Goal: Task Accomplishment & Management: Manage account settings

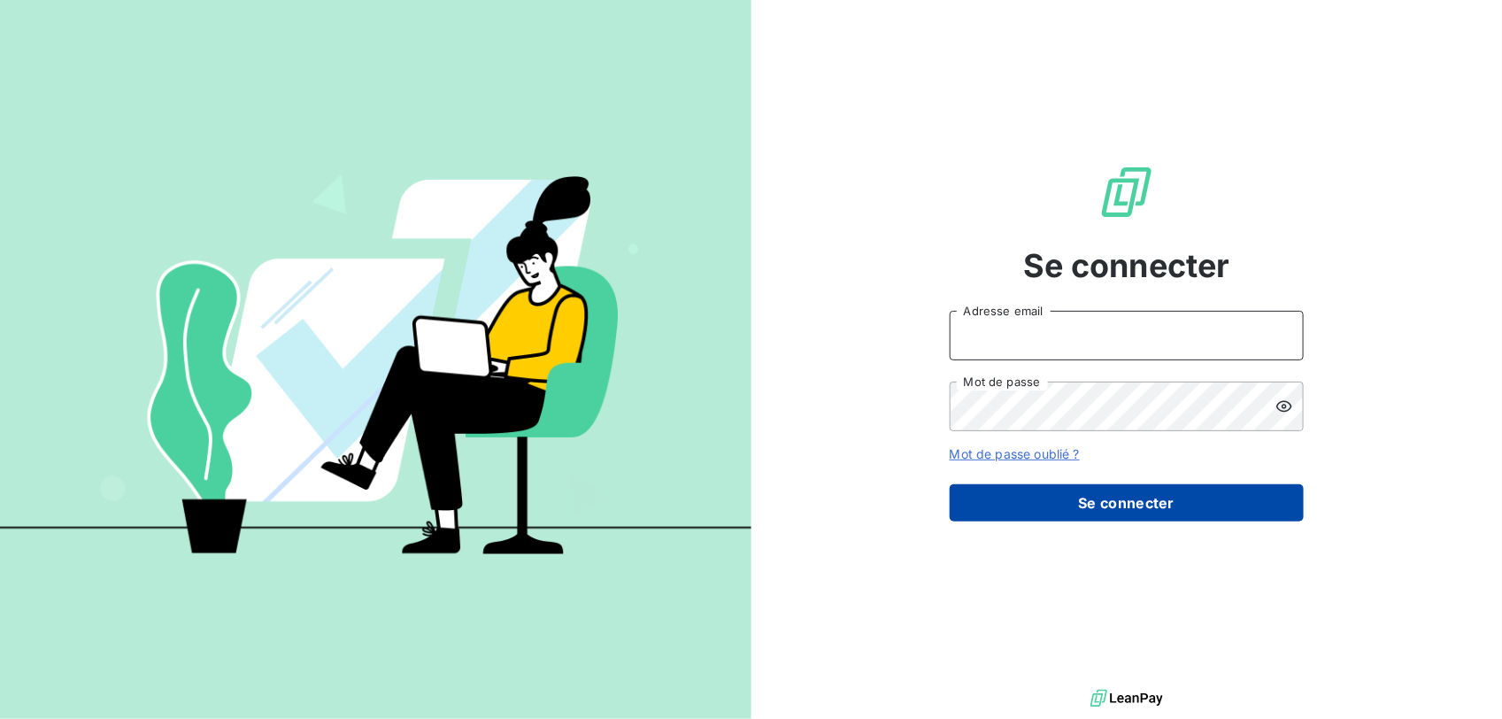
type input "[EMAIL_ADDRESS][DOMAIN_NAME]"
click at [1071, 497] on button "Se connecter" at bounding box center [1127, 502] width 354 height 37
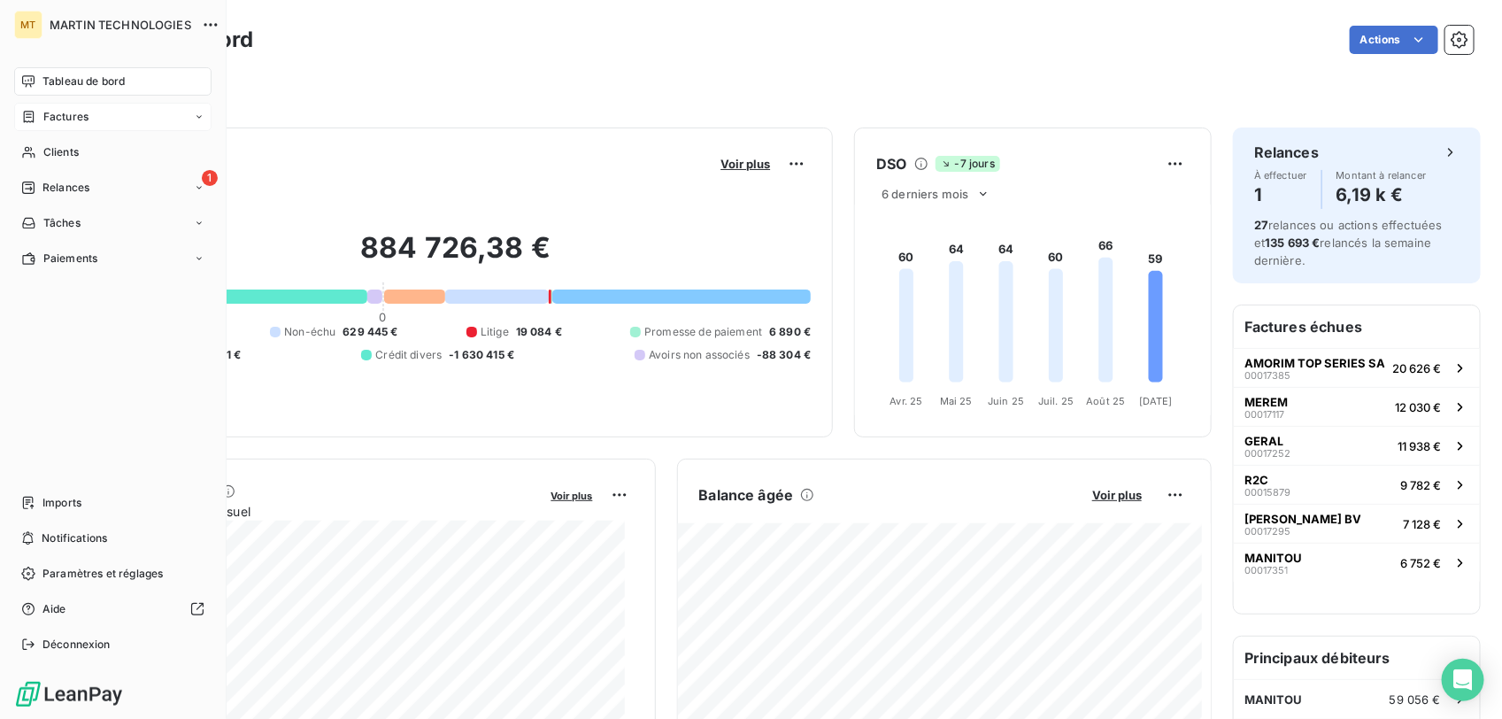
click at [84, 112] on span "Factures" at bounding box center [65, 117] width 45 height 16
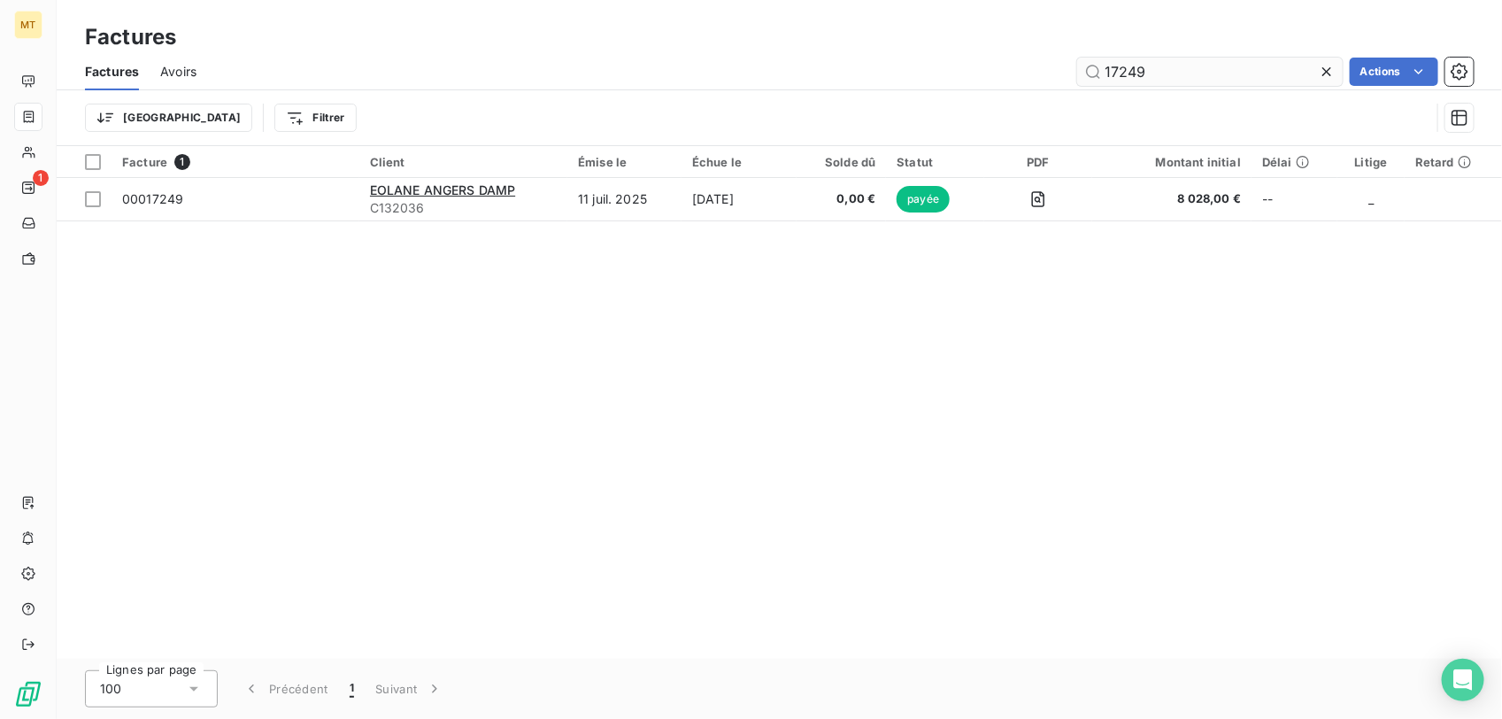
click at [1152, 73] on input "17249" at bounding box center [1210, 72] width 266 height 28
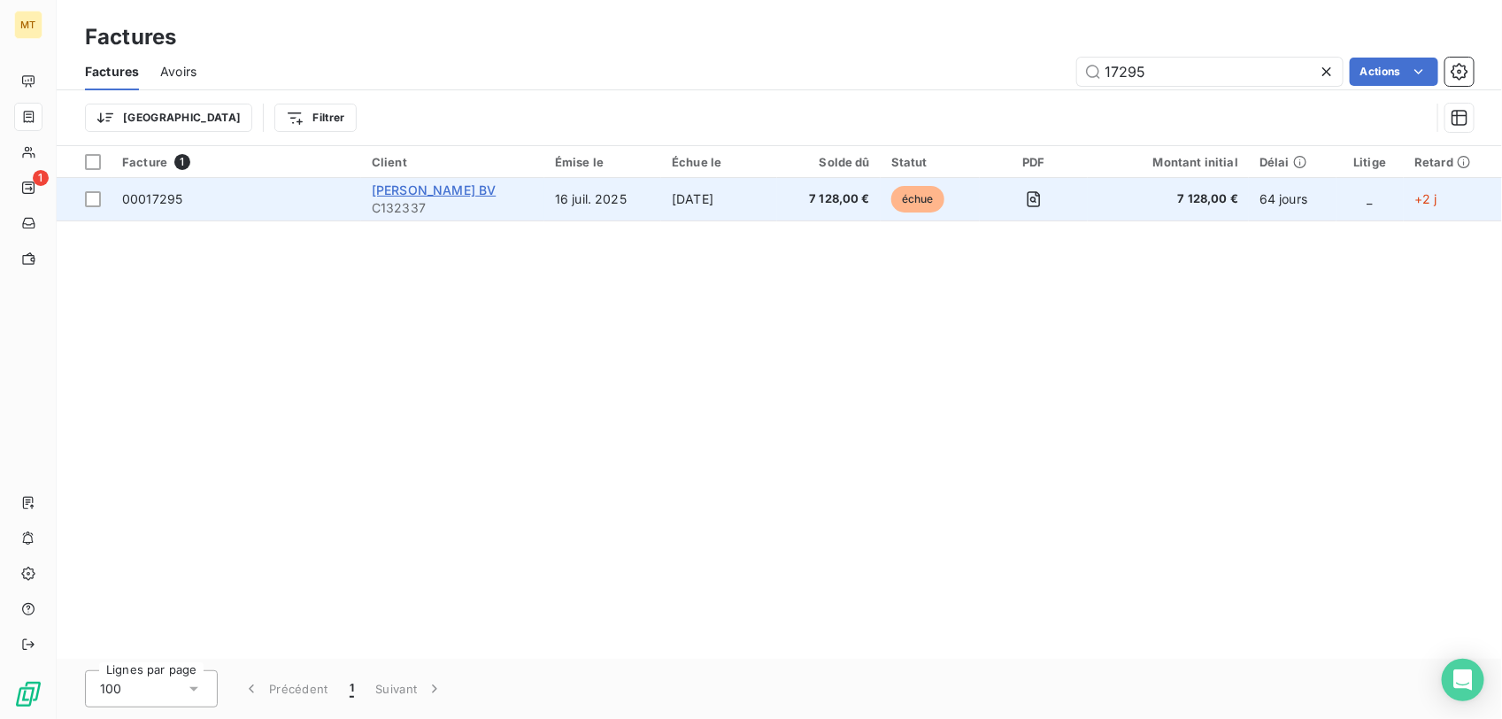
type input "17295"
click at [441, 184] on span "[PERSON_NAME] BV" at bounding box center [434, 189] width 124 height 15
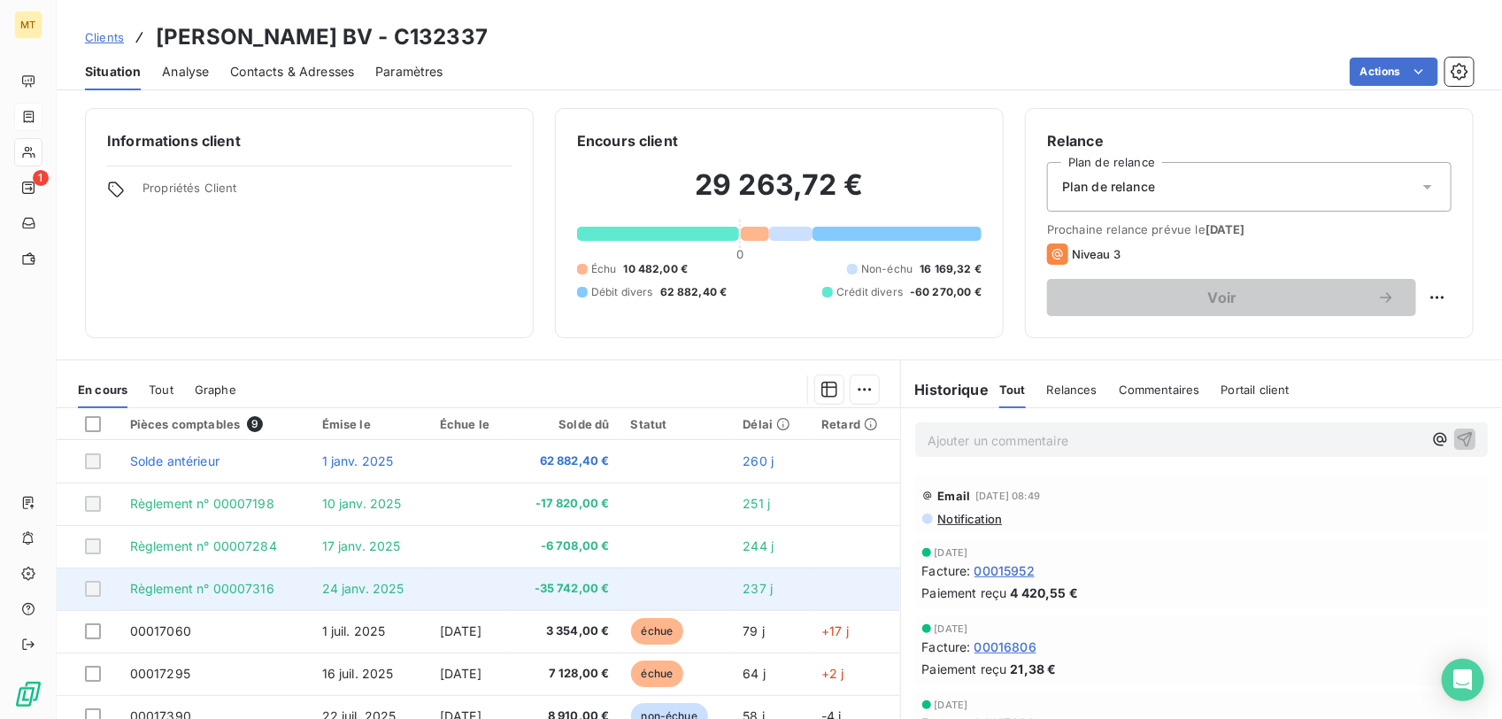
scroll to position [73, 0]
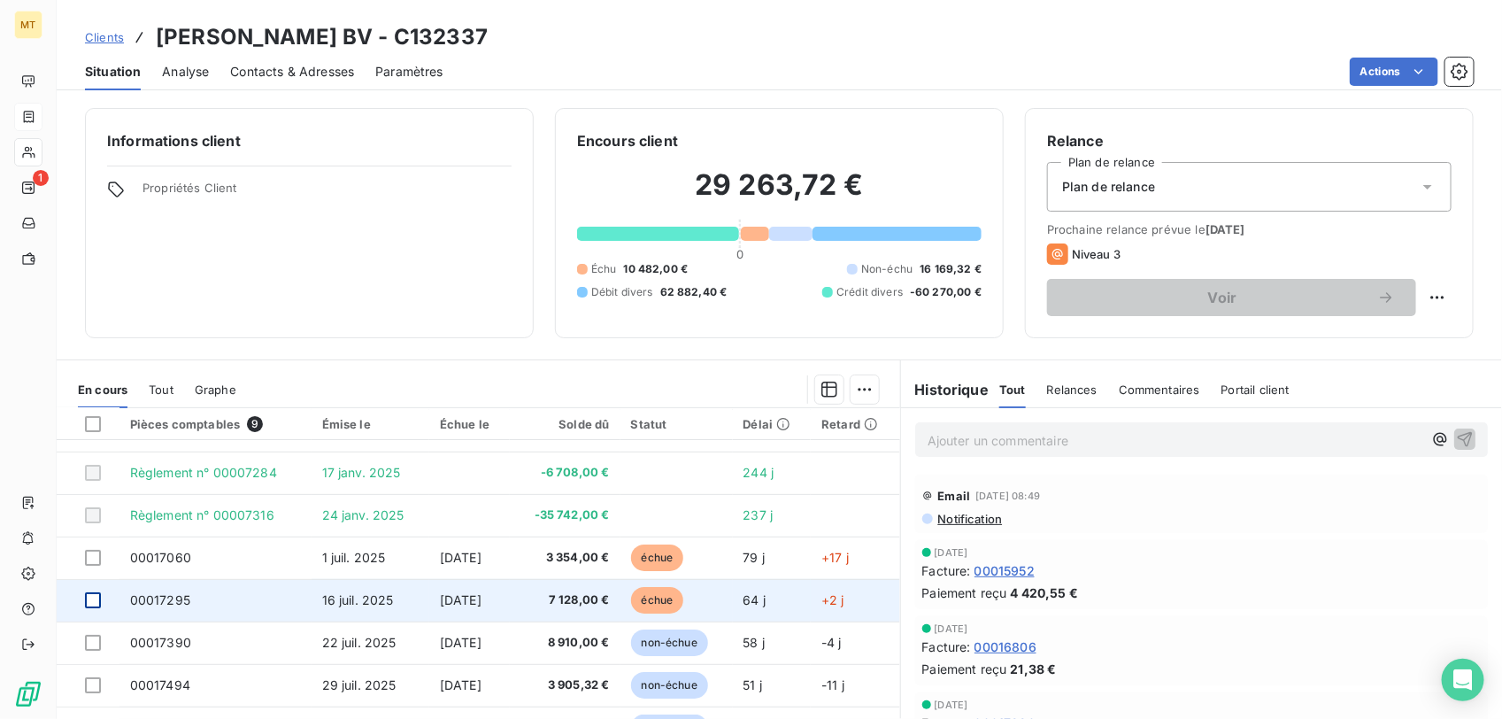
click at [91, 539] on div at bounding box center [93, 600] width 16 height 16
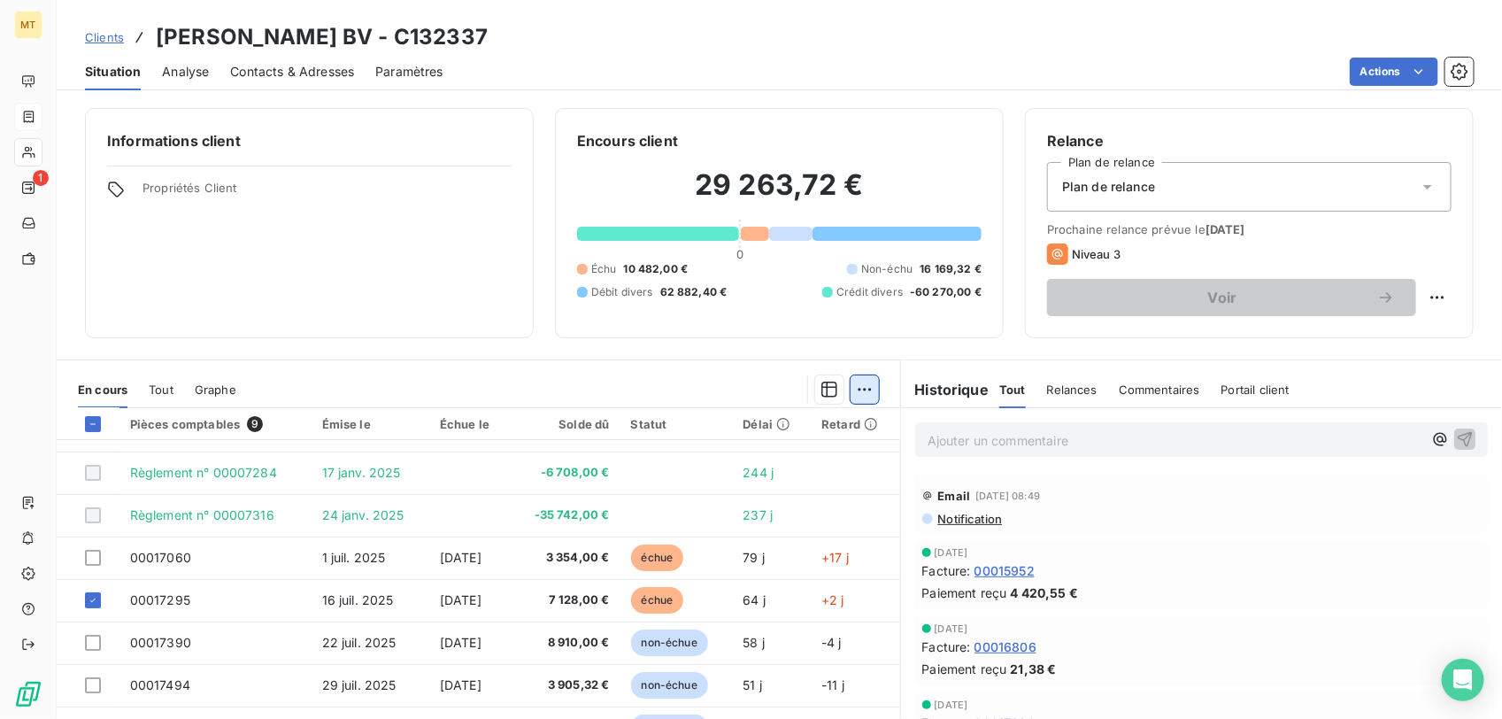
click at [852, 388] on html "MT 1 Clients [PERSON_NAME] BV - C132337 Situation Analyse Contacts & Adresses P…" at bounding box center [751, 359] width 1502 height 719
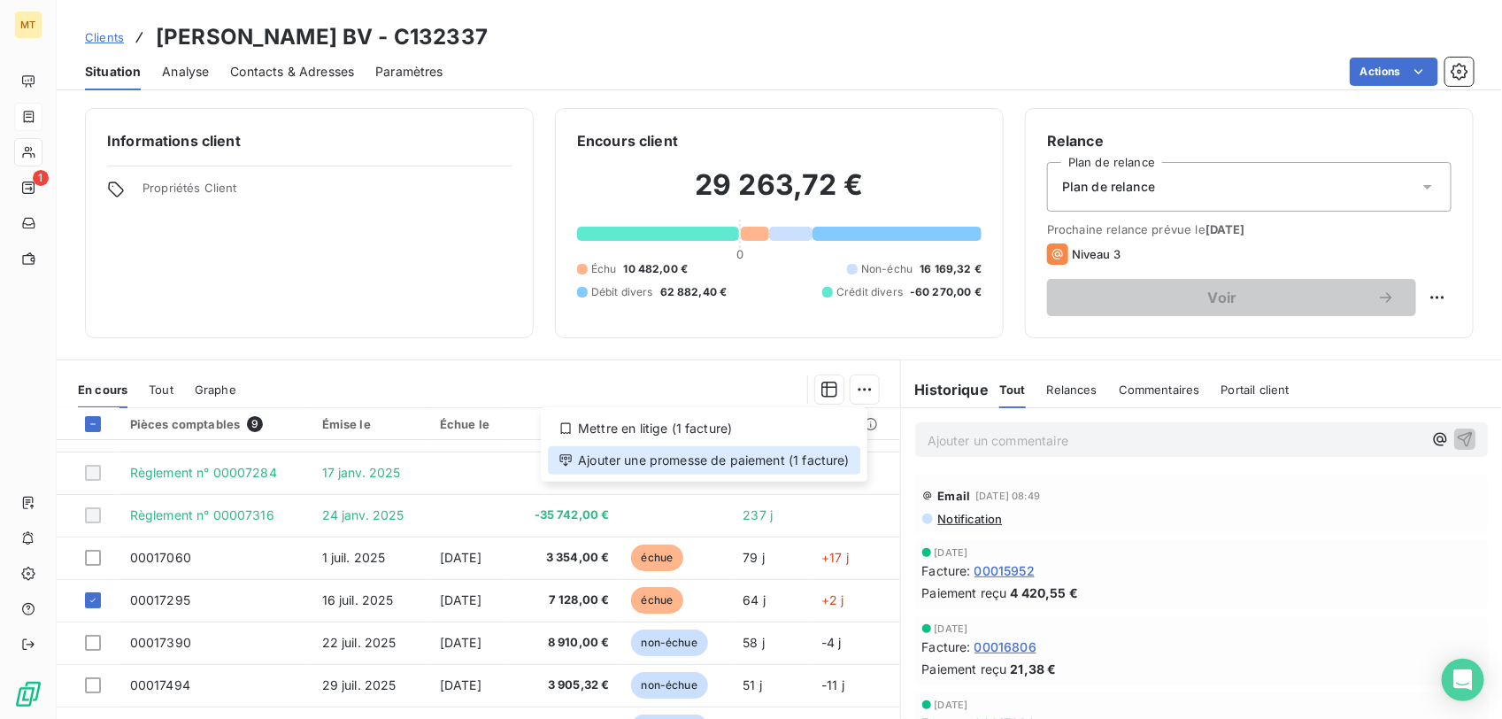
click at [706, 463] on div "Ajouter une promesse de paiement (1 facture)" at bounding box center [704, 460] width 312 height 28
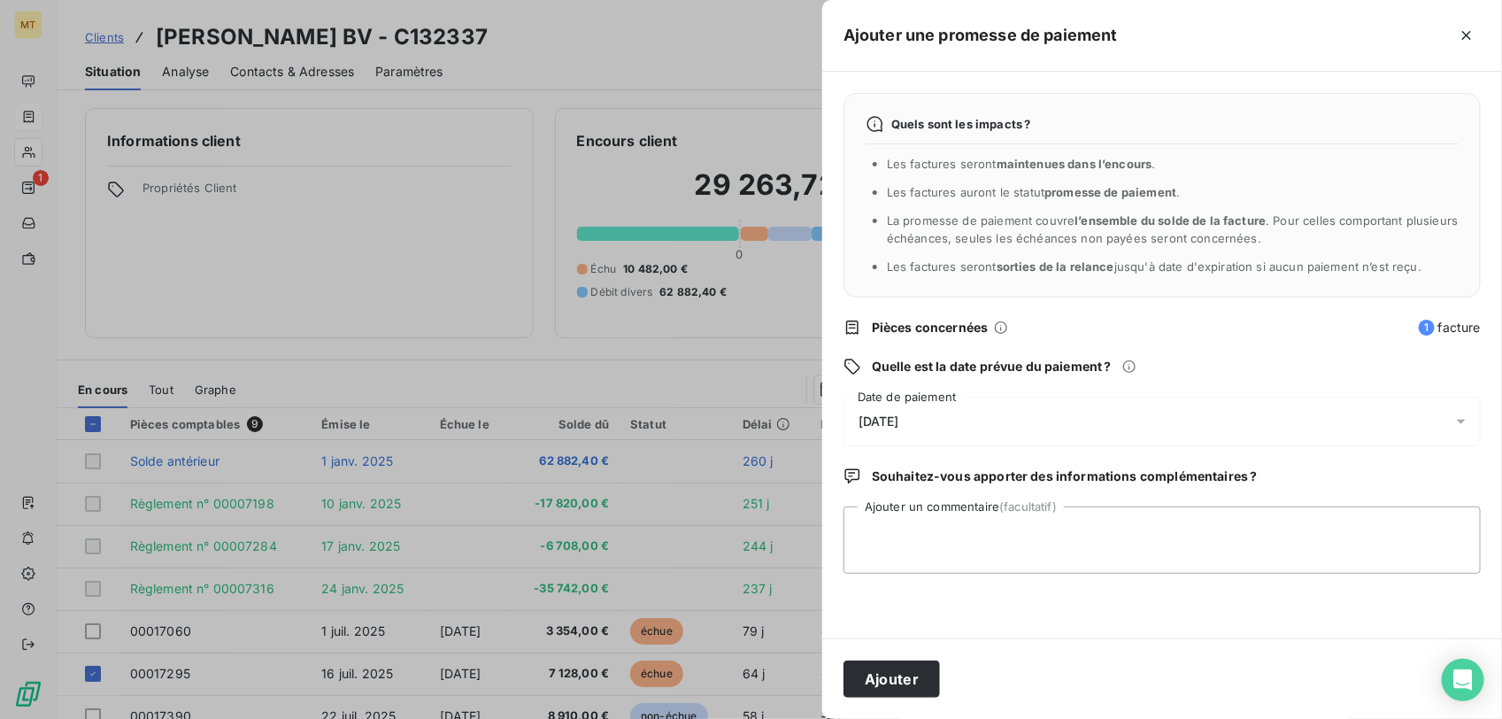
click at [899, 416] on span "[DATE]" at bounding box center [879, 421] width 41 height 14
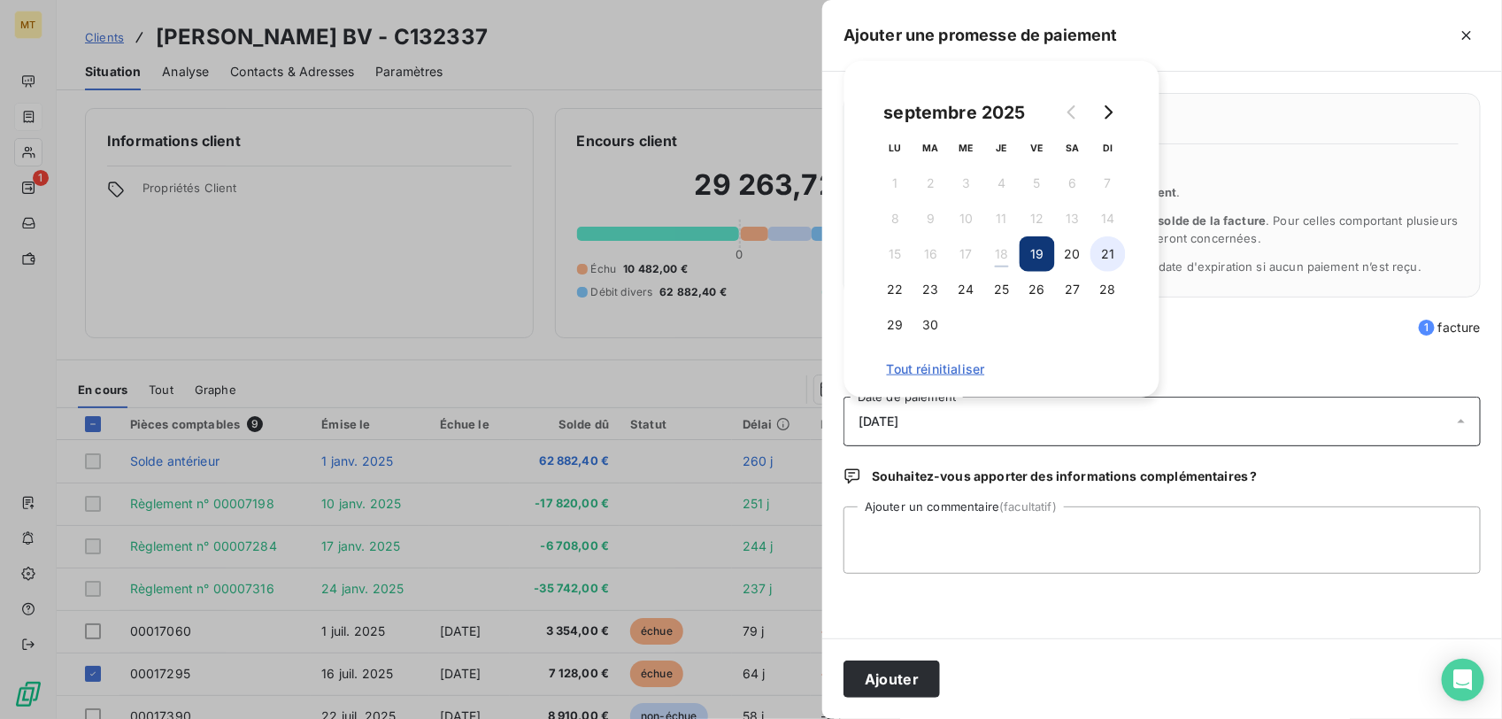
click at [1102, 249] on button "21" at bounding box center [1108, 253] width 35 height 35
click at [891, 539] on button "Ajouter" at bounding box center [892, 678] width 96 height 37
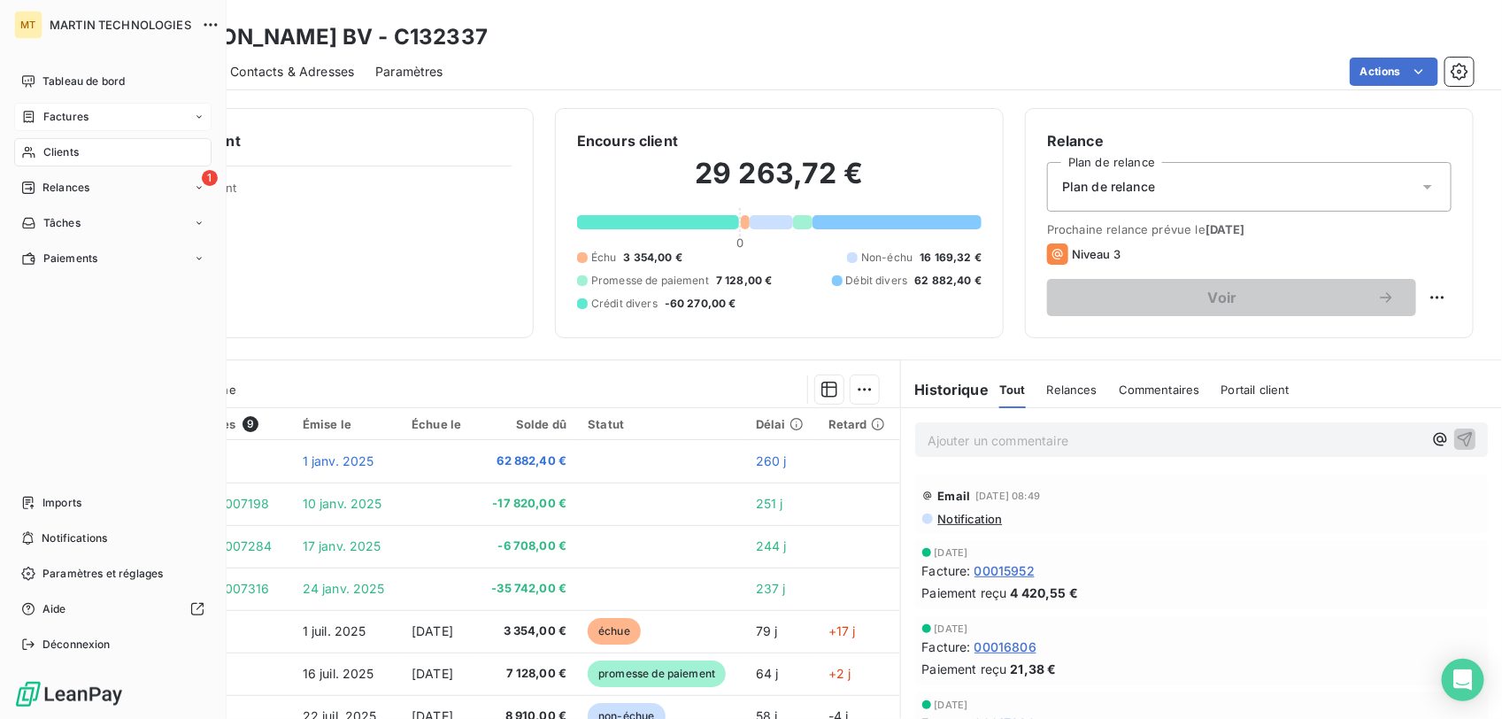
click at [54, 115] on span "Factures" at bounding box center [65, 117] width 45 height 16
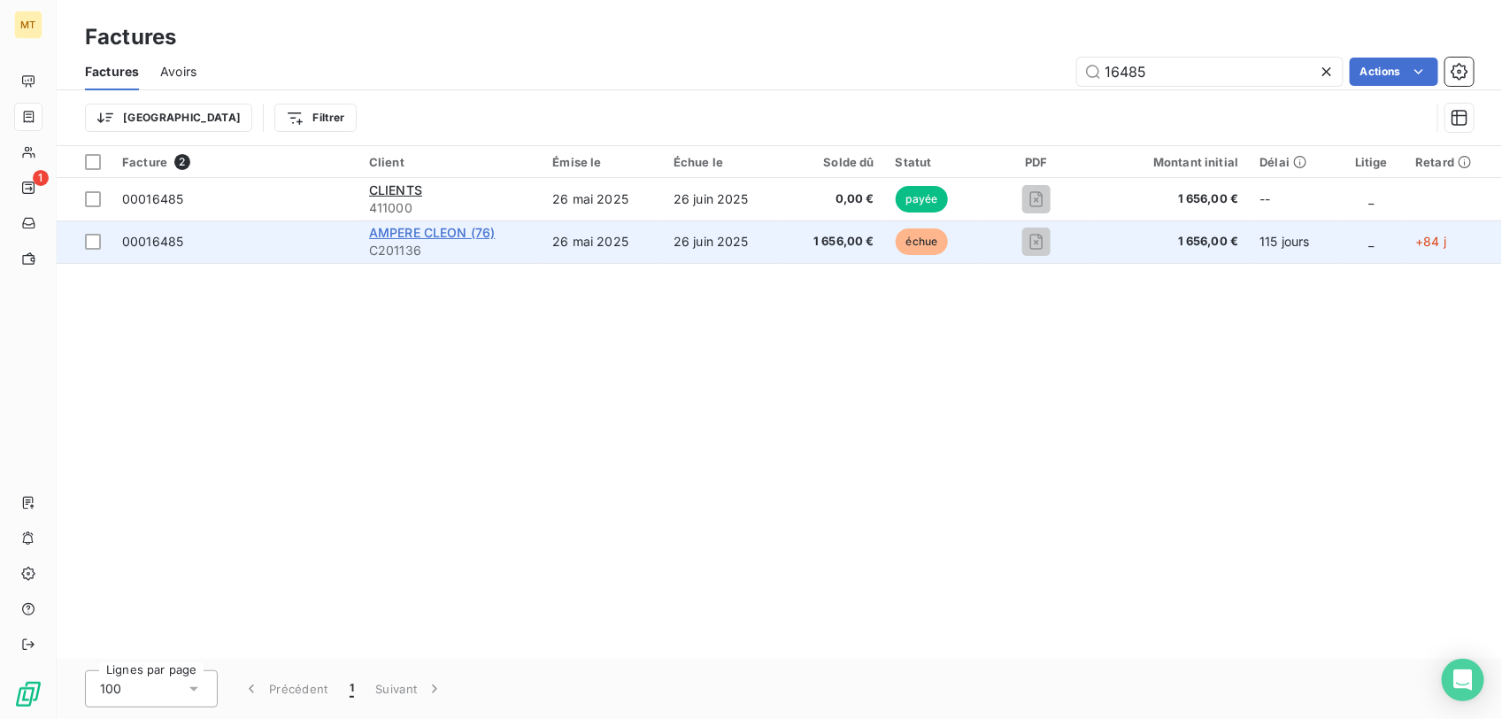
type input "16485"
click at [413, 228] on span "AMPERE CLEON (76)" at bounding box center [432, 232] width 127 height 15
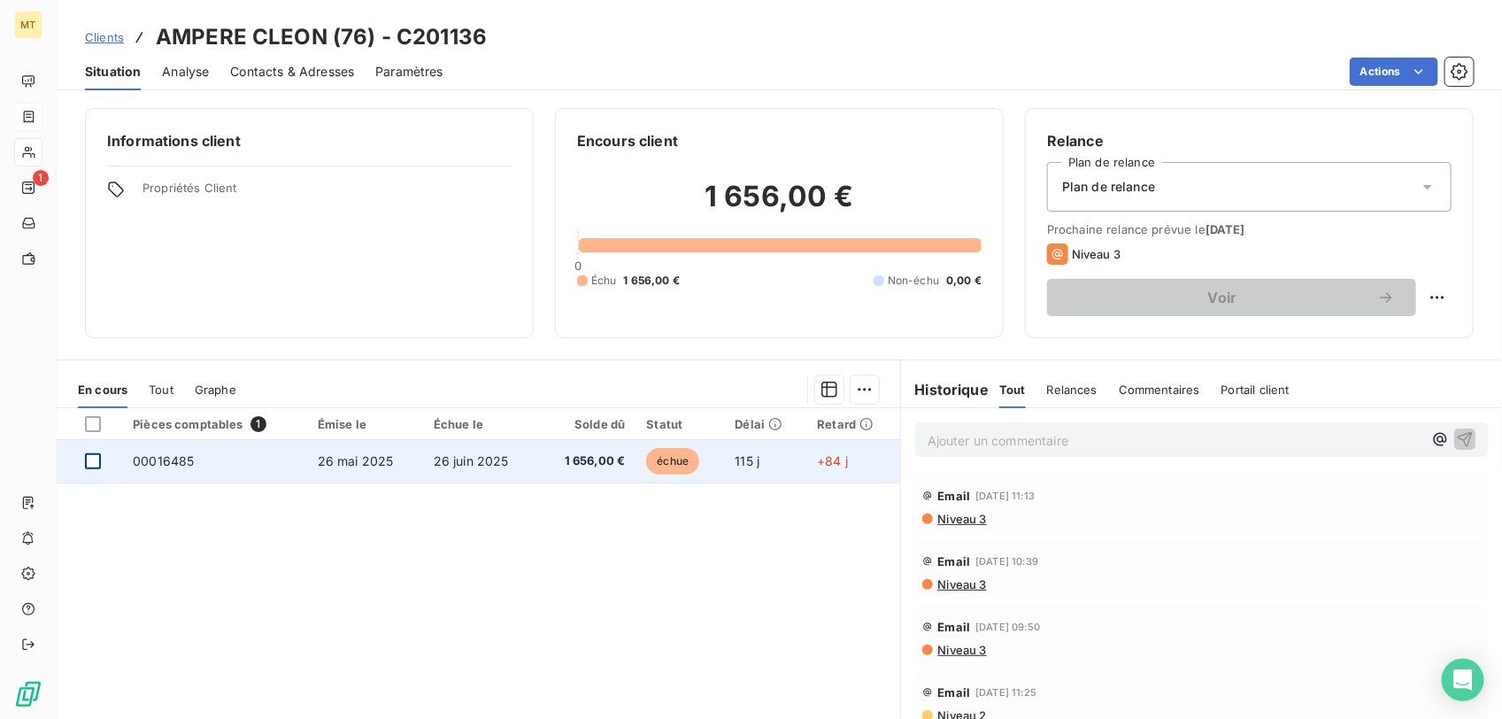
click at [90, 459] on div at bounding box center [93, 461] width 16 height 16
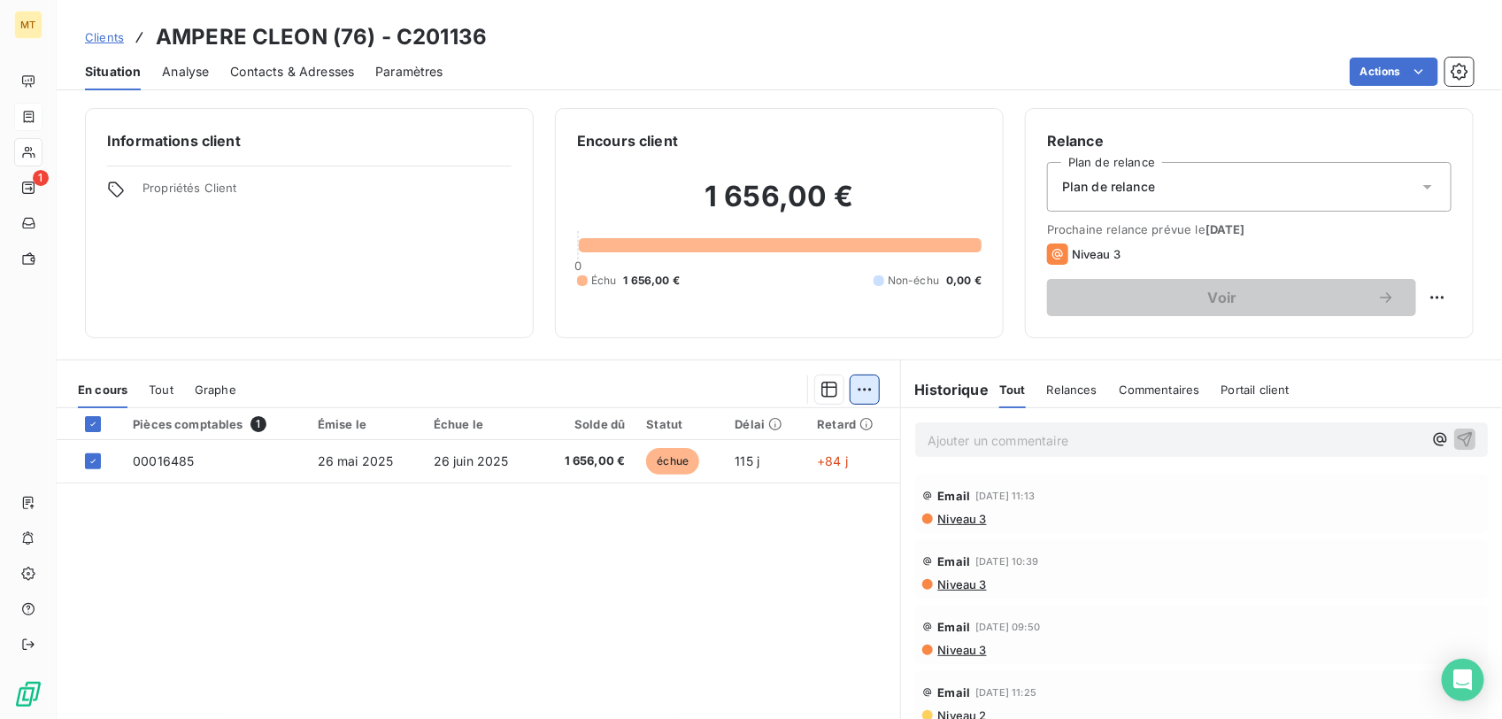
click at [852, 387] on html "MT 1 Clients AMPERE CLEON (76) - C201136 Situation Analyse Contacts & Adresses …" at bounding box center [751, 359] width 1502 height 719
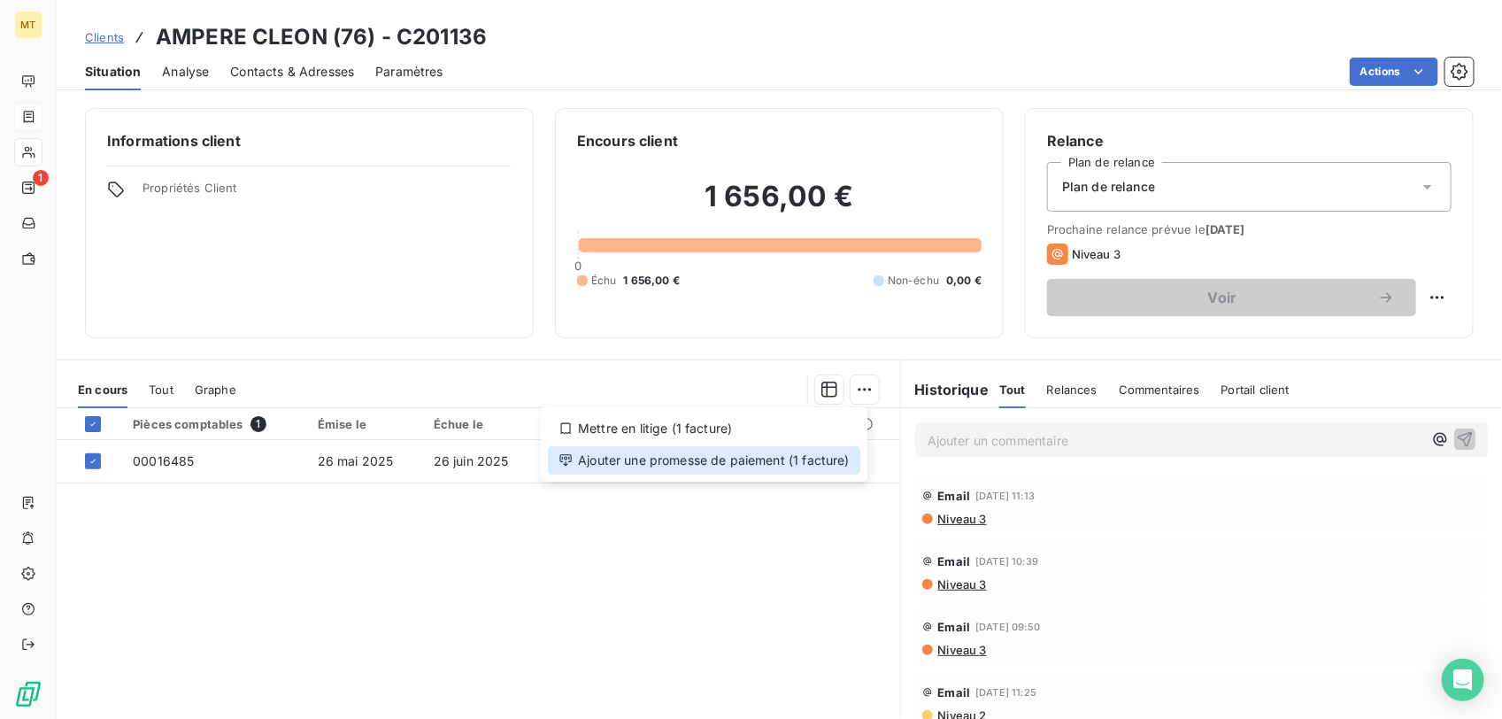
click at [669, 454] on div "Ajouter une promesse de paiement (1 facture)" at bounding box center [704, 460] width 312 height 28
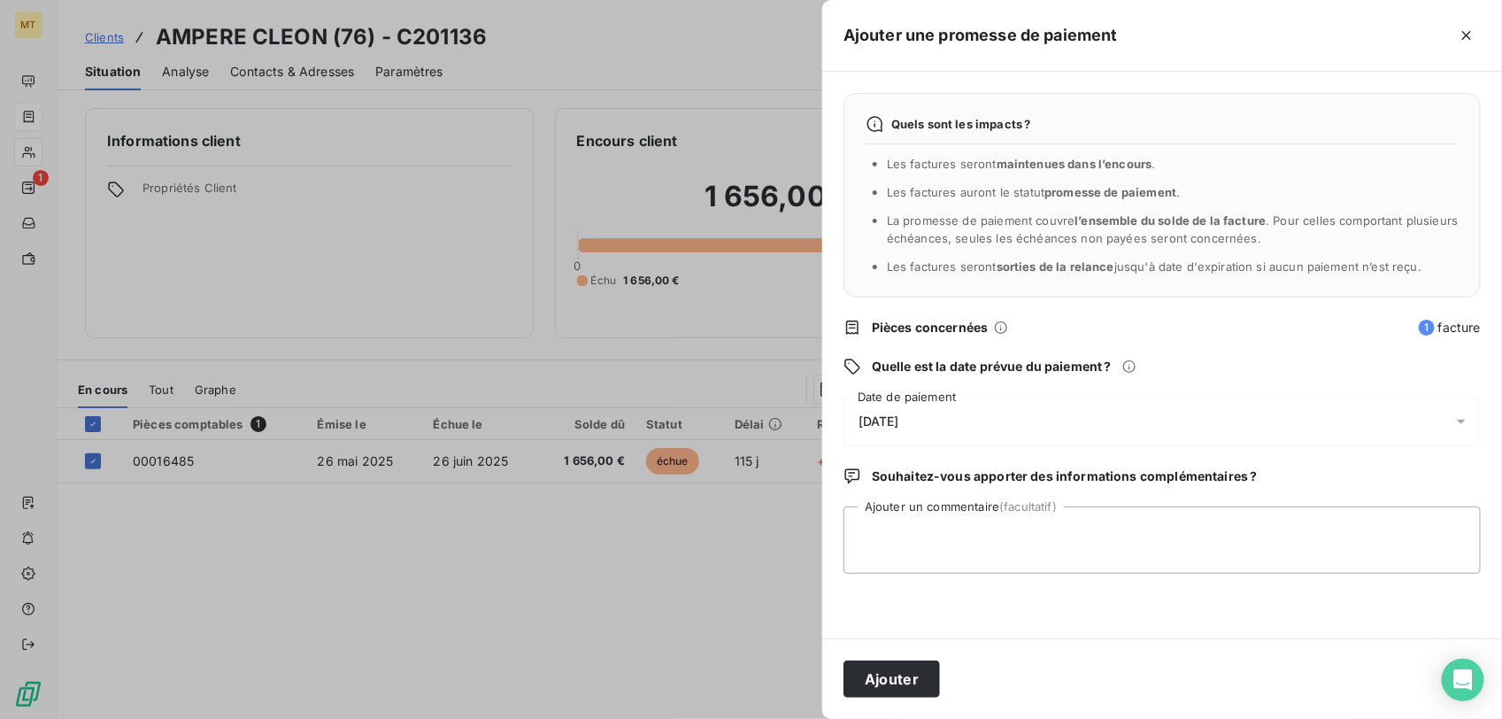
click at [916, 412] on div "[DATE]" at bounding box center [1162, 422] width 637 height 50
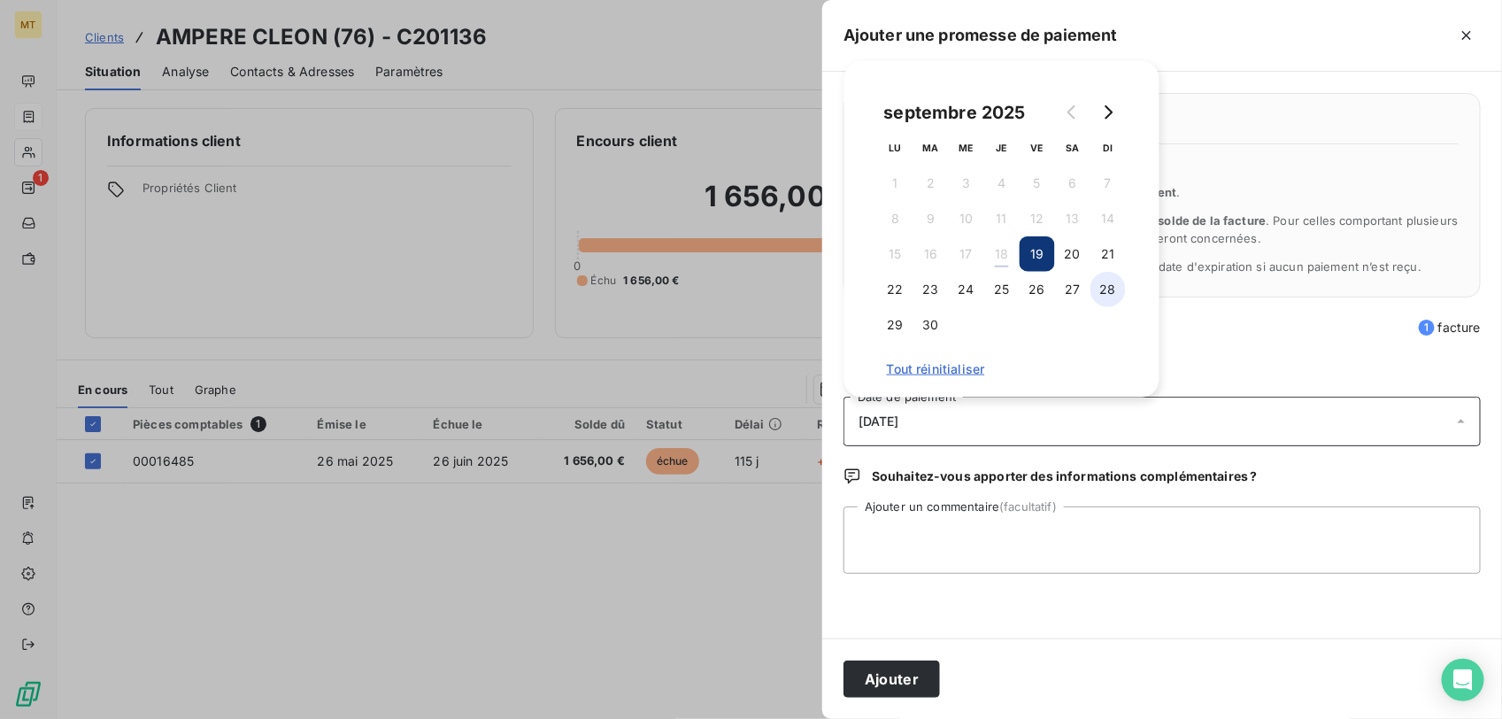
click at [1108, 283] on button "28" at bounding box center [1108, 289] width 35 height 35
click at [906, 539] on button "Ajouter" at bounding box center [892, 678] width 96 height 37
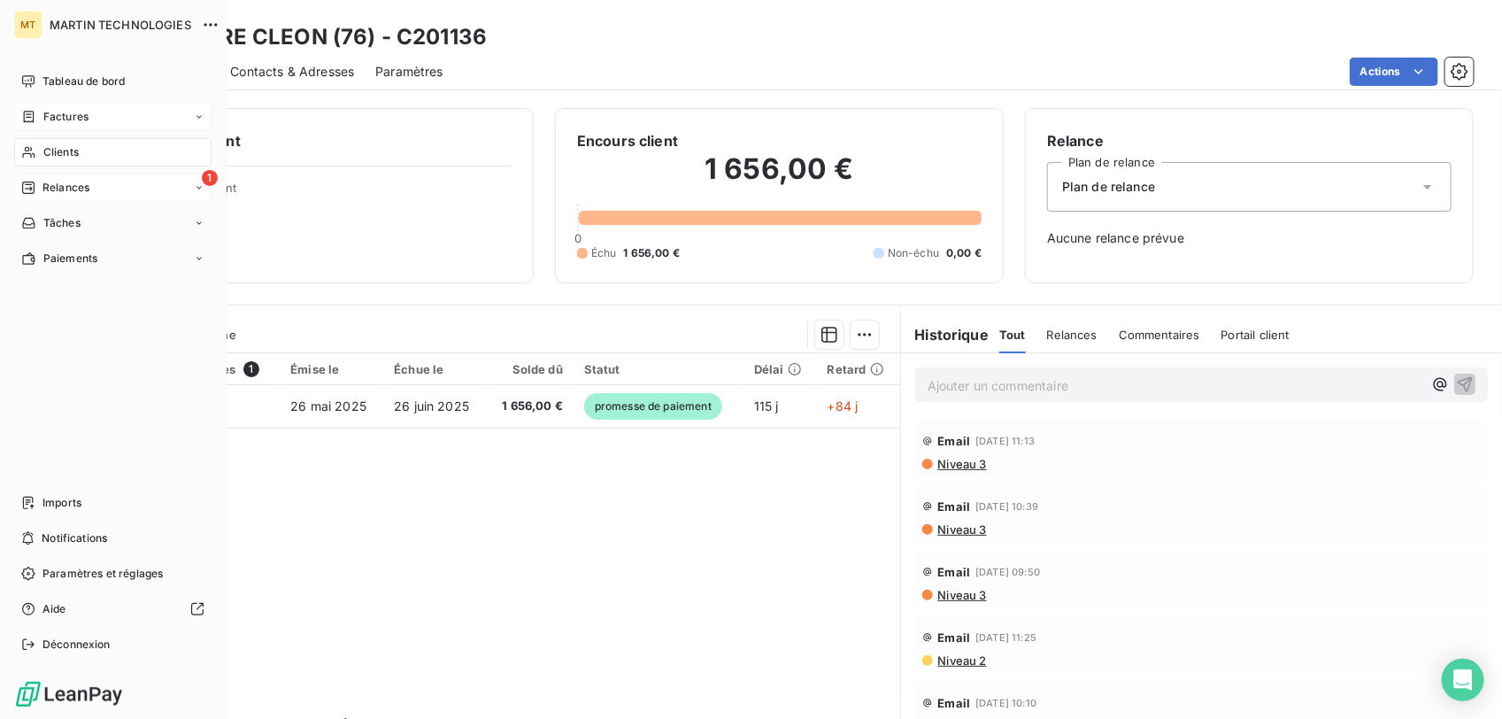
click at [67, 188] on span "Relances" at bounding box center [65, 188] width 47 height 16
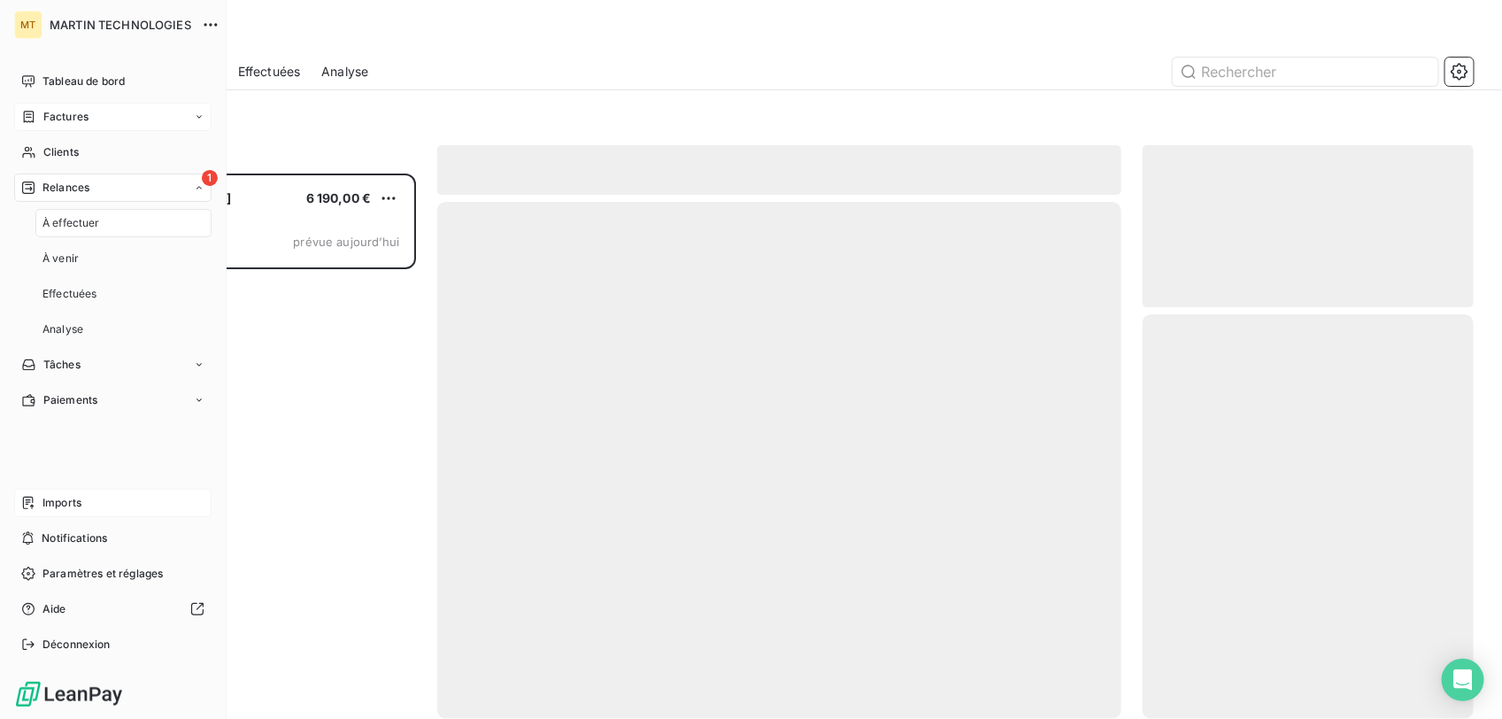
scroll to position [529, 314]
click at [60, 501] on span "Imports" at bounding box center [61, 503] width 39 height 16
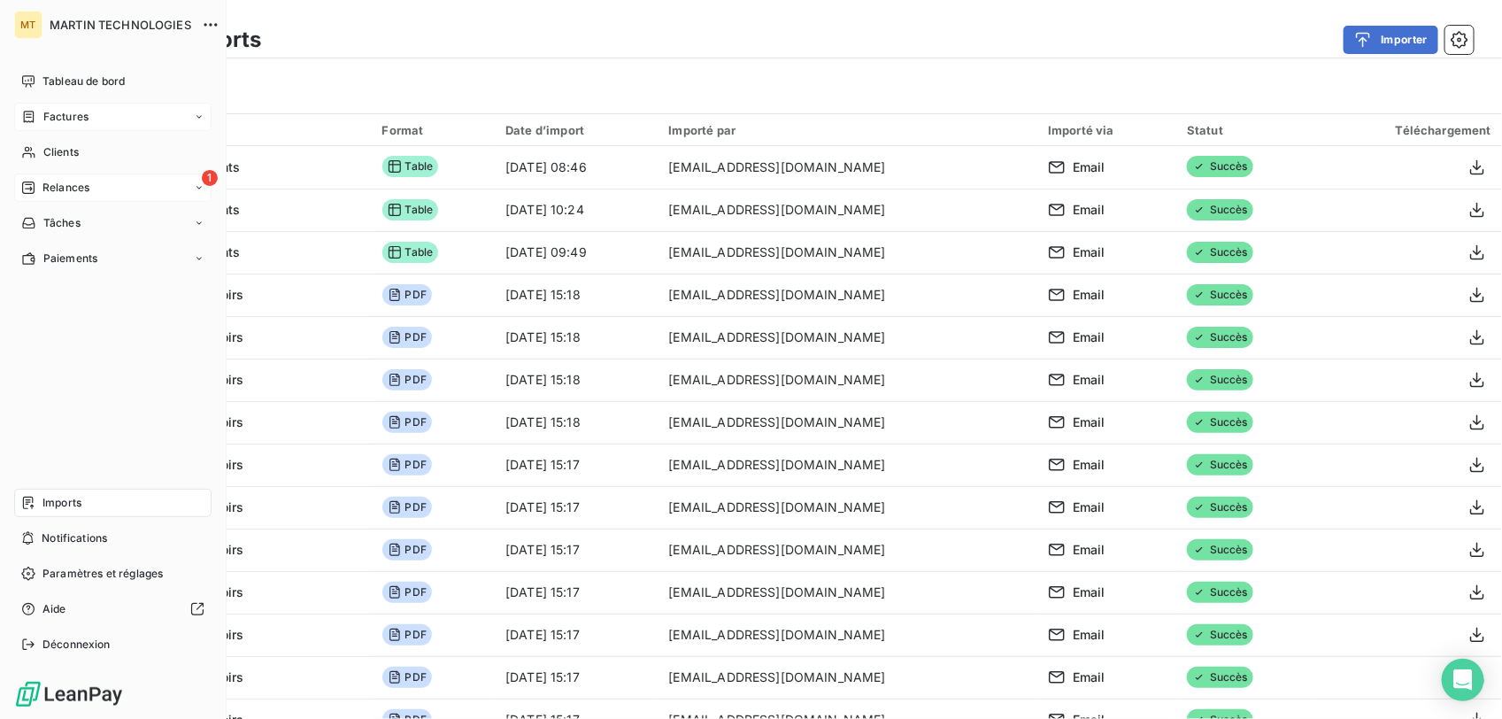
click at [112, 179] on div "1 Relances" at bounding box center [112, 188] width 197 height 28
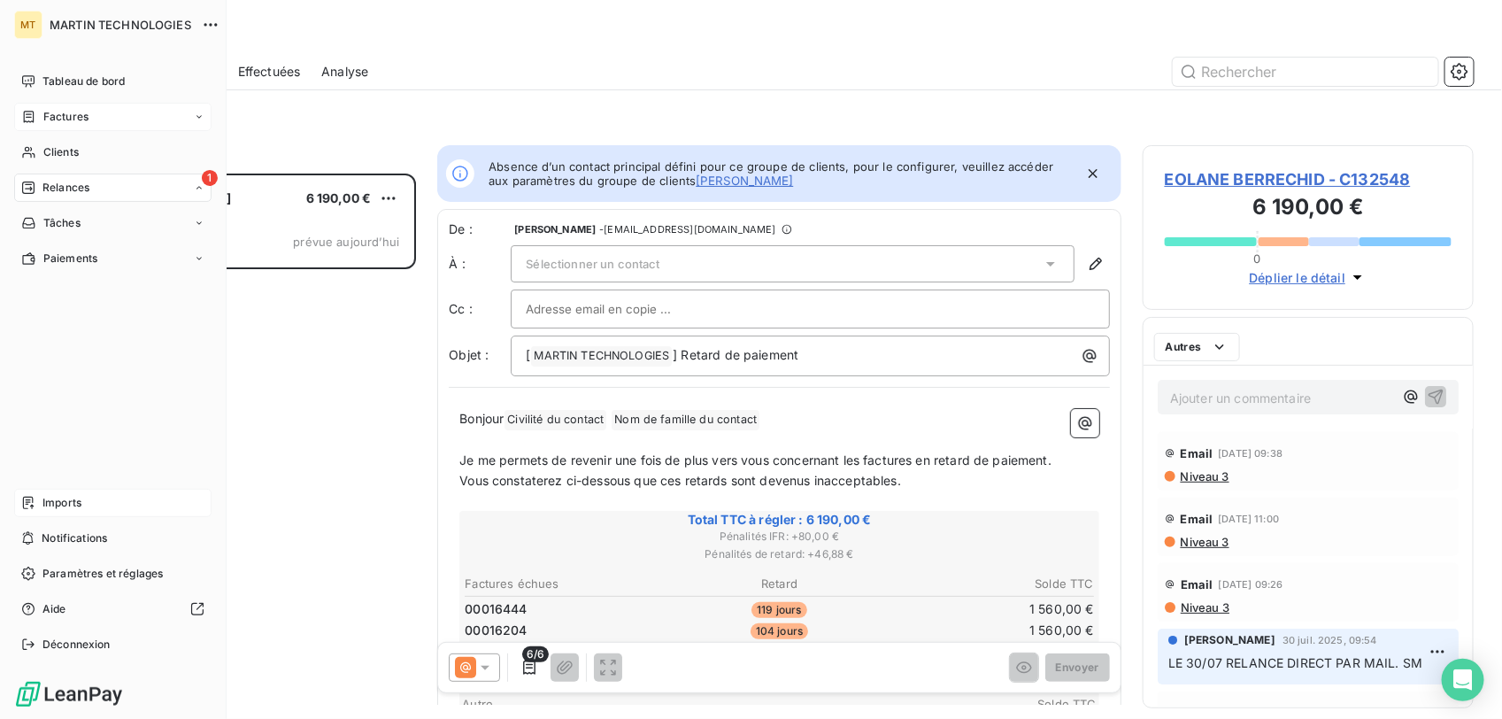
scroll to position [529, 314]
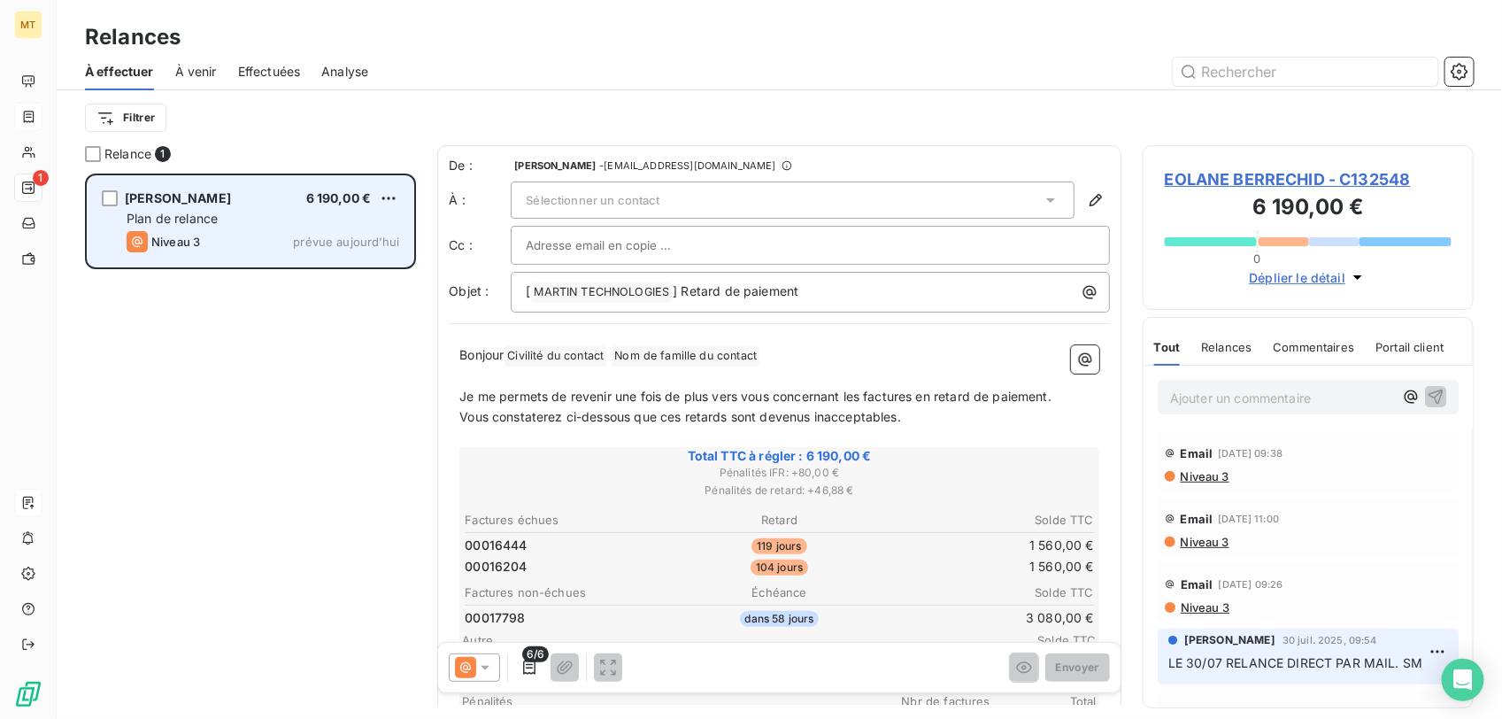
click at [279, 217] on div "Plan de relance" at bounding box center [263, 219] width 273 height 18
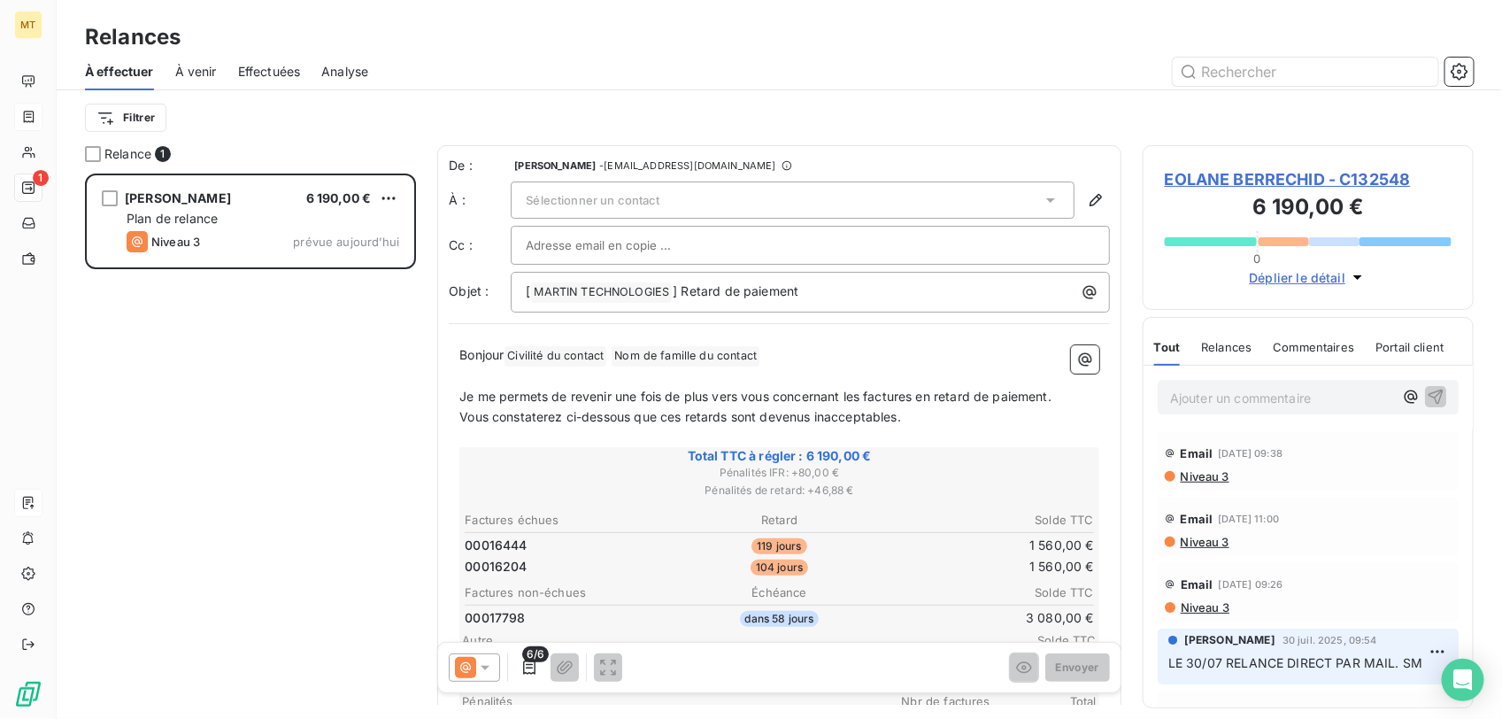
click at [784, 346] on p "Bonjour Civilité du contact ﻿ Nom de famille du contact ﻿ ﻿" at bounding box center [779, 355] width 640 height 21
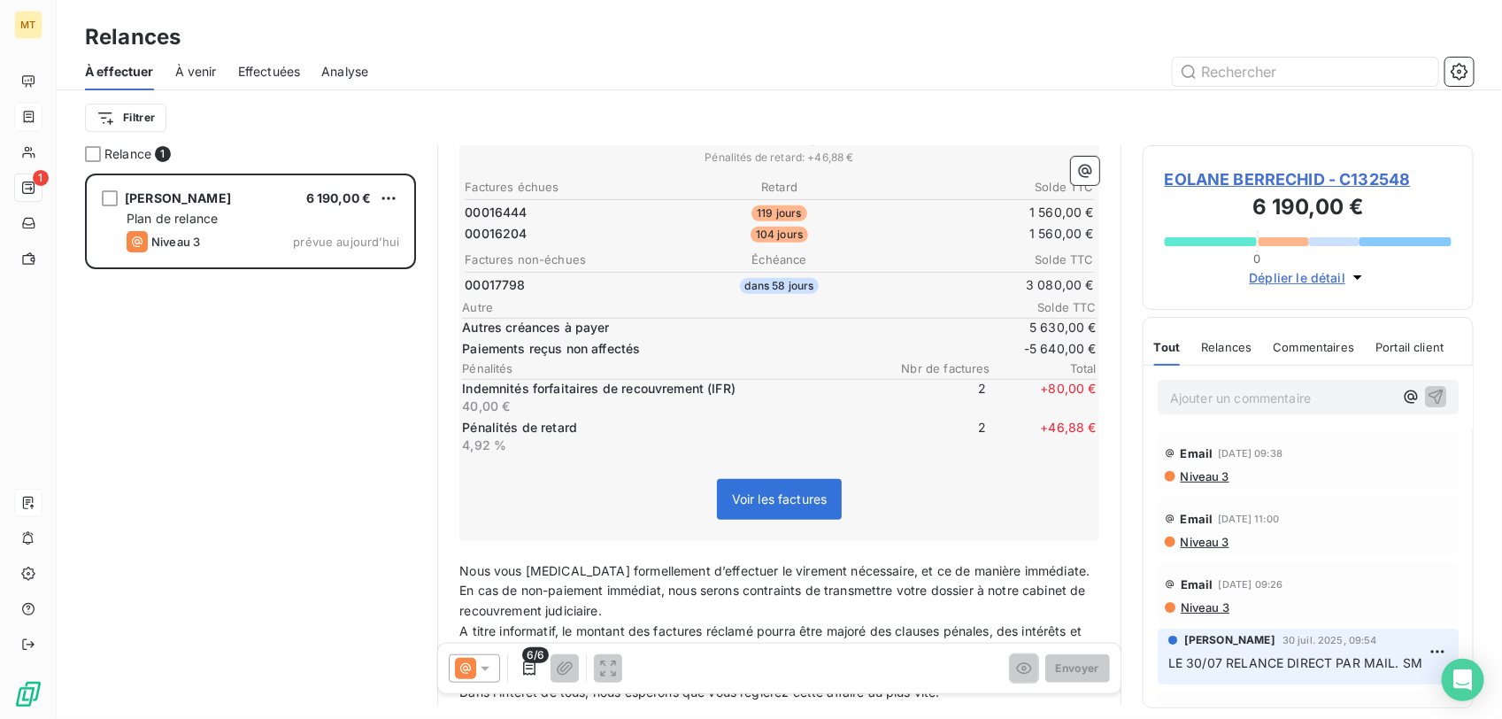
scroll to position [1, 0]
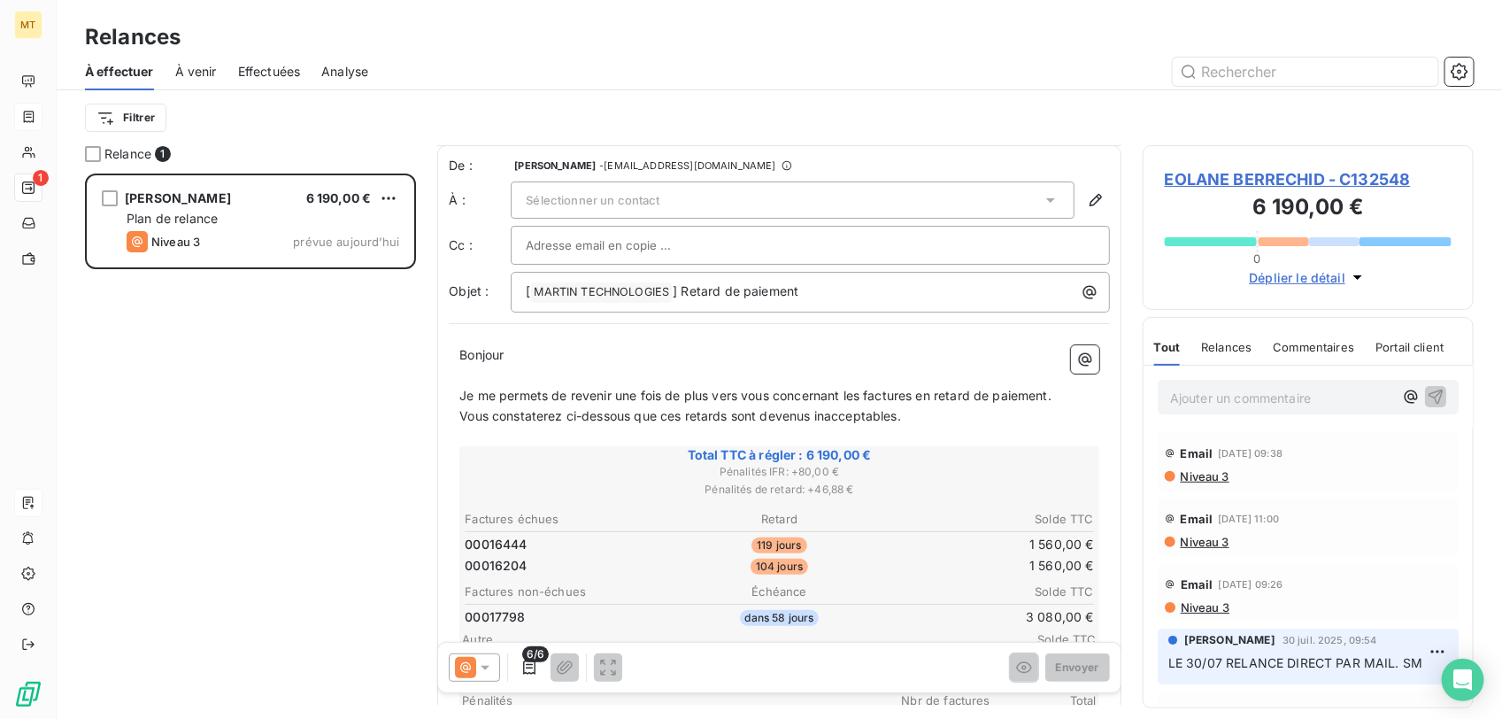
click at [1233, 392] on p "Ajouter un commentaire ﻿" at bounding box center [1281, 398] width 223 height 22
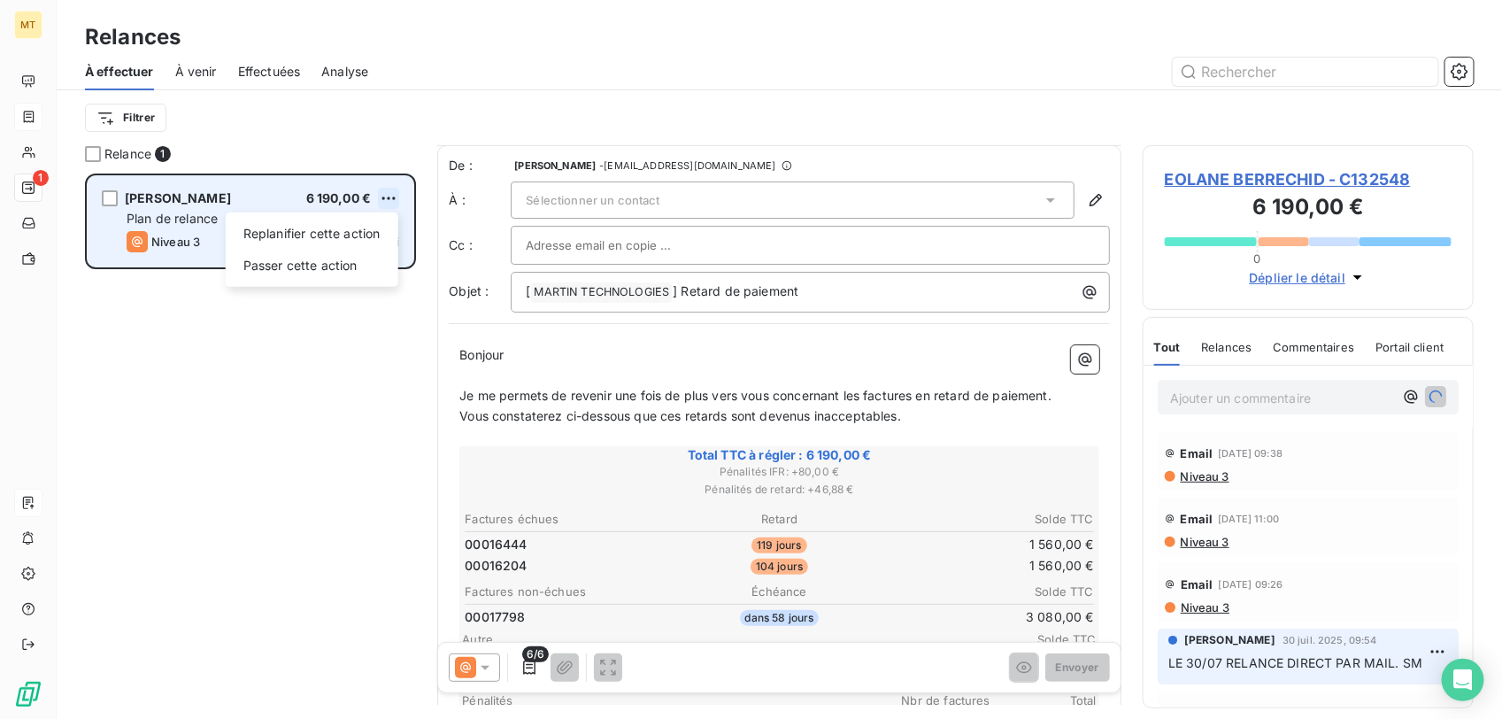
click at [386, 193] on html "MT 1 Relances À effectuer À venir Effectuées Analyse Filtrer Relance 1 [PERSON_…" at bounding box center [751, 359] width 1502 height 719
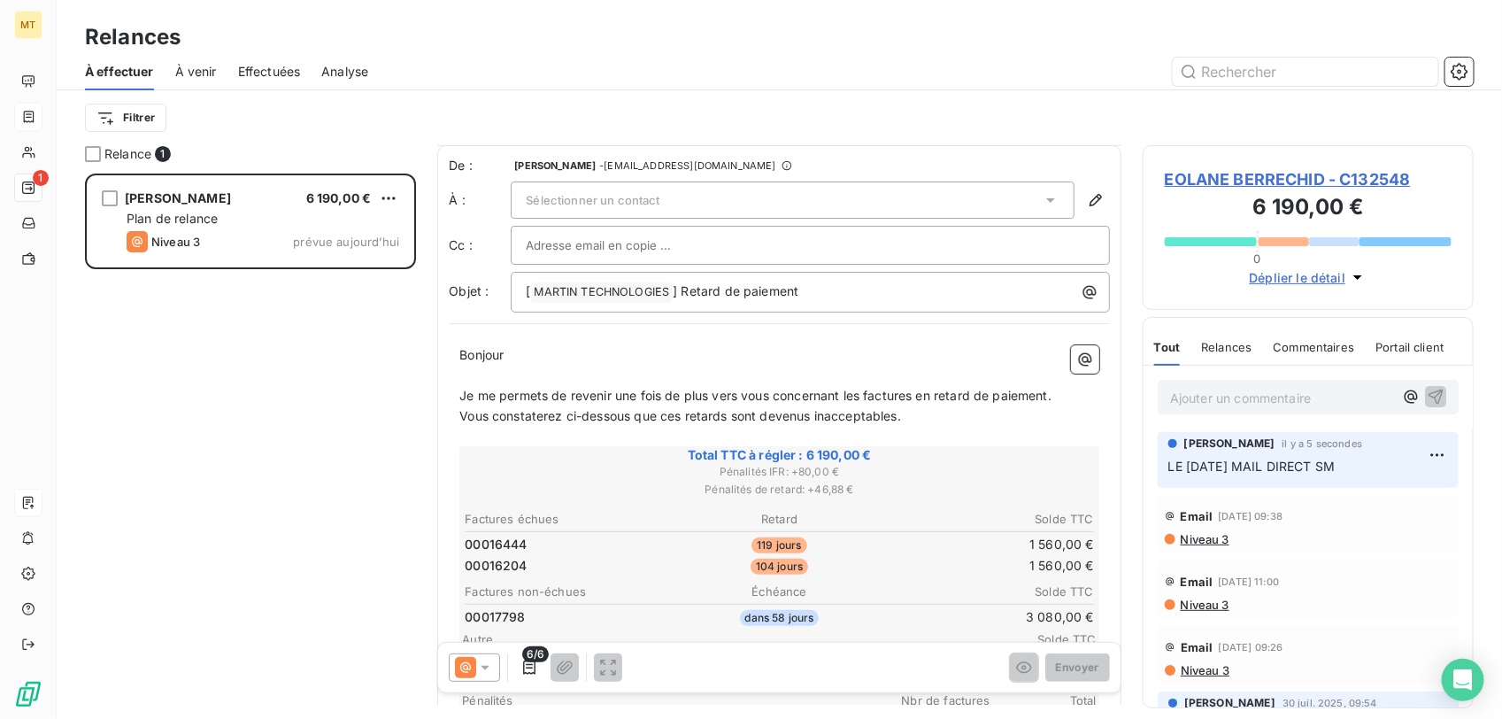
click at [1416, 453] on html "MT 1 Relances À effectuer À venir Effectuées Analyse Filtrer Relance 1 [PERSON_…" at bounding box center [751, 359] width 1502 height 719
click at [1417, 454] on html "MT 1 Relances À effectuer À venir Effectuées Analyse Filtrer Relance 1 [PERSON_…" at bounding box center [751, 359] width 1502 height 719
click at [1369, 491] on div "Editer" at bounding box center [1379, 495] width 99 height 28
click at [1321, 465] on span "LE [DATE] MAIL DIRECT SM" at bounding box center [1251, 466] width 167 height 15
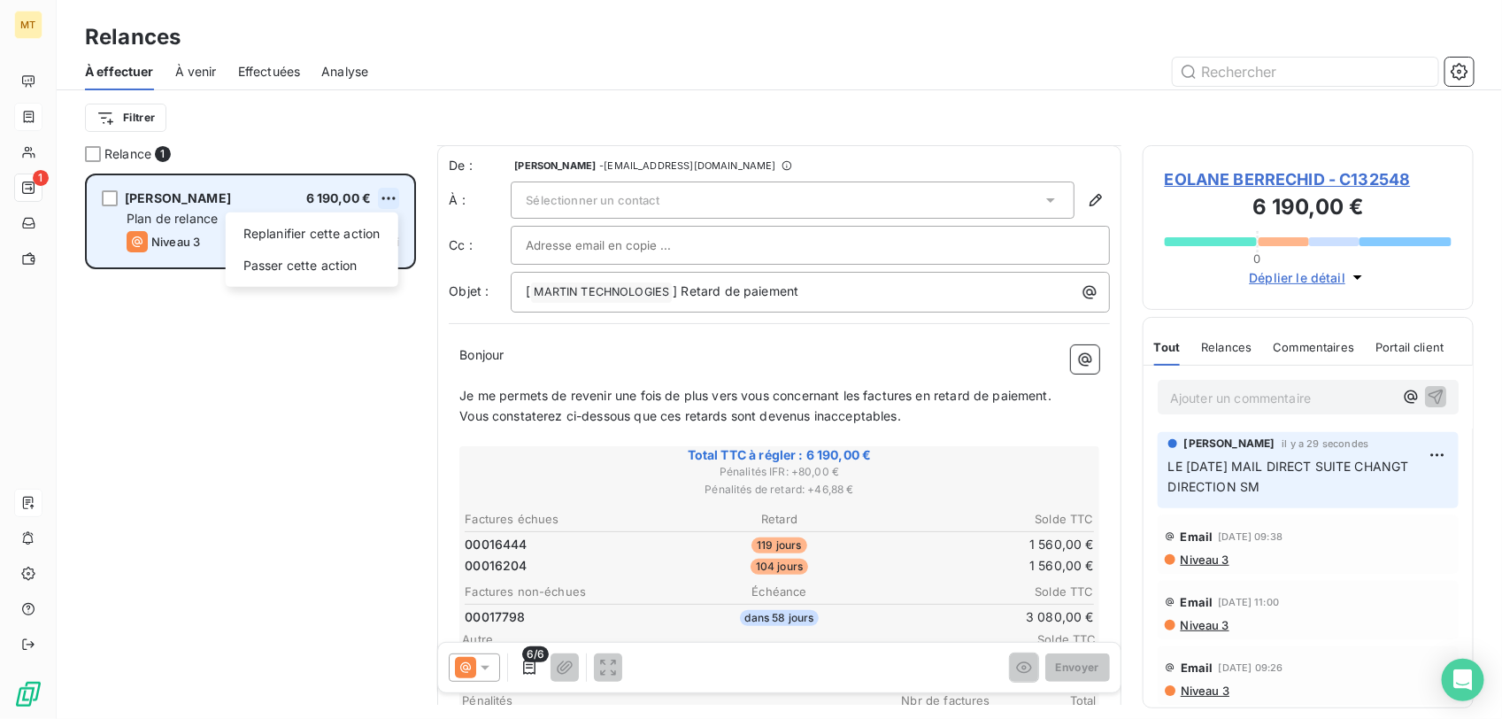
click at [388, 201] on html "MT 1 Relances À effectuer À venir Effectuées Analyse Filtrer Relance 1 [PERSON_…" at bounding box center [751, 359] width 1502 height 719
click at [292, 263] on div "Passer cette action" at bounding box center [312, 265] width 158 height 28
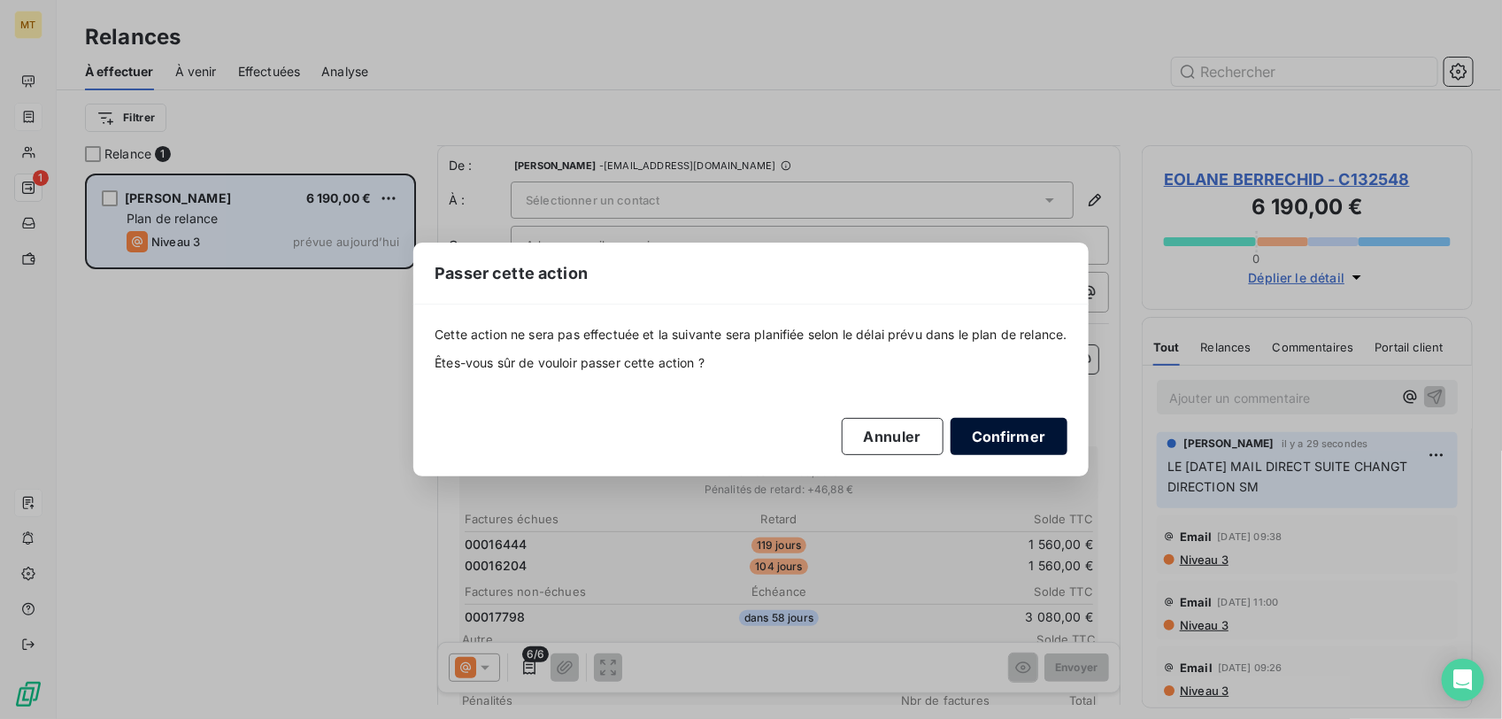
click at [1006, 436] on button "Confirmer" at bounding box center [1009, 436] width 117 height 37
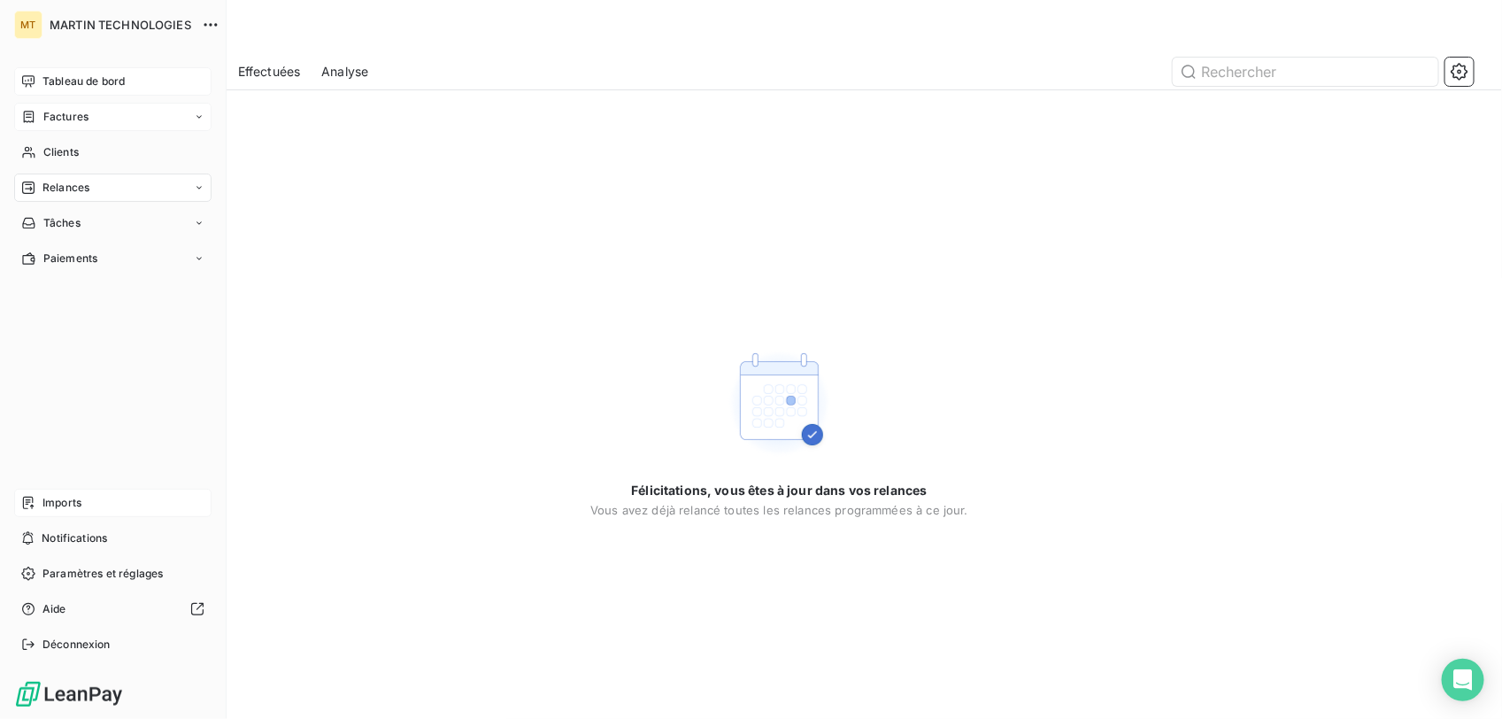
click at [86, 80] on span "Tableau de bord" at bounding box center [83, 81] width 82 height 16
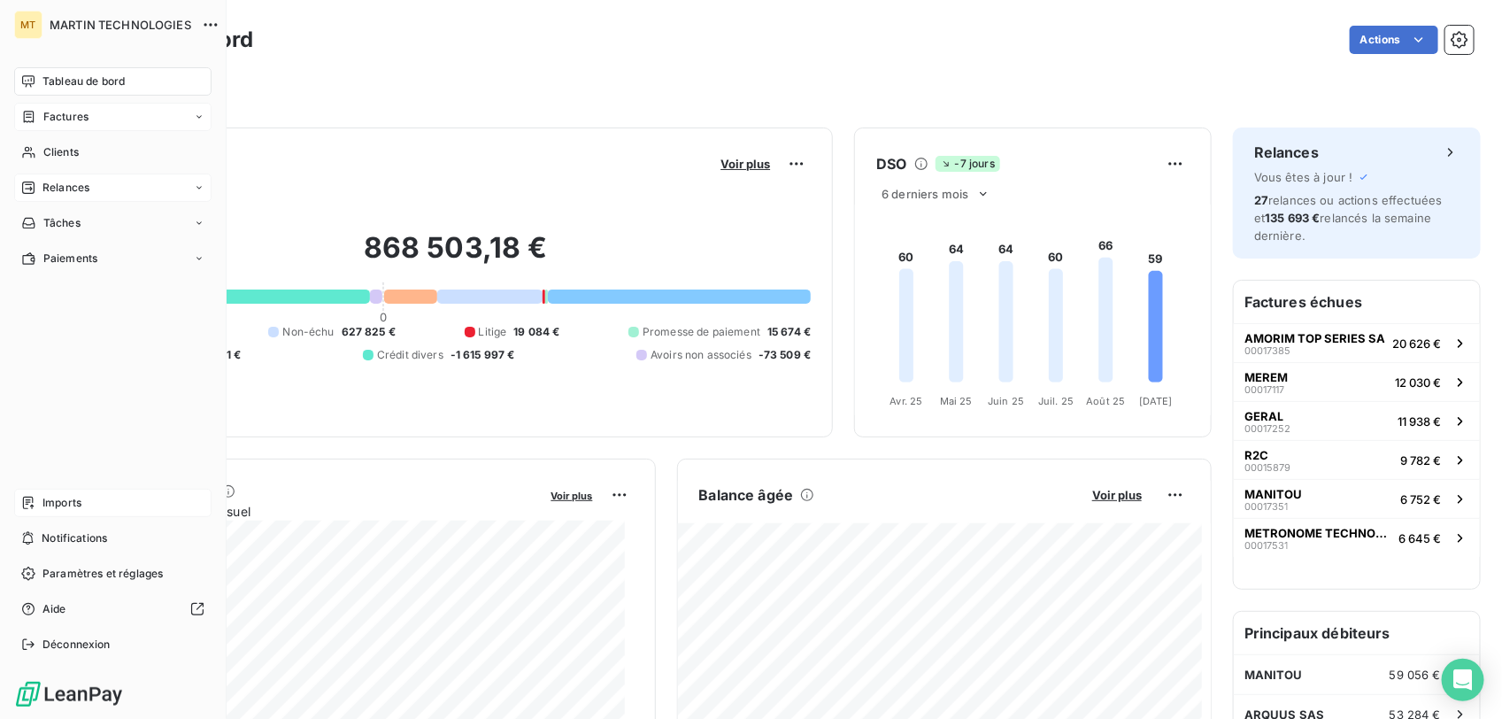
click at [58, 187] on span "Relances" at bounding box center [65, 188] width 47 height 16
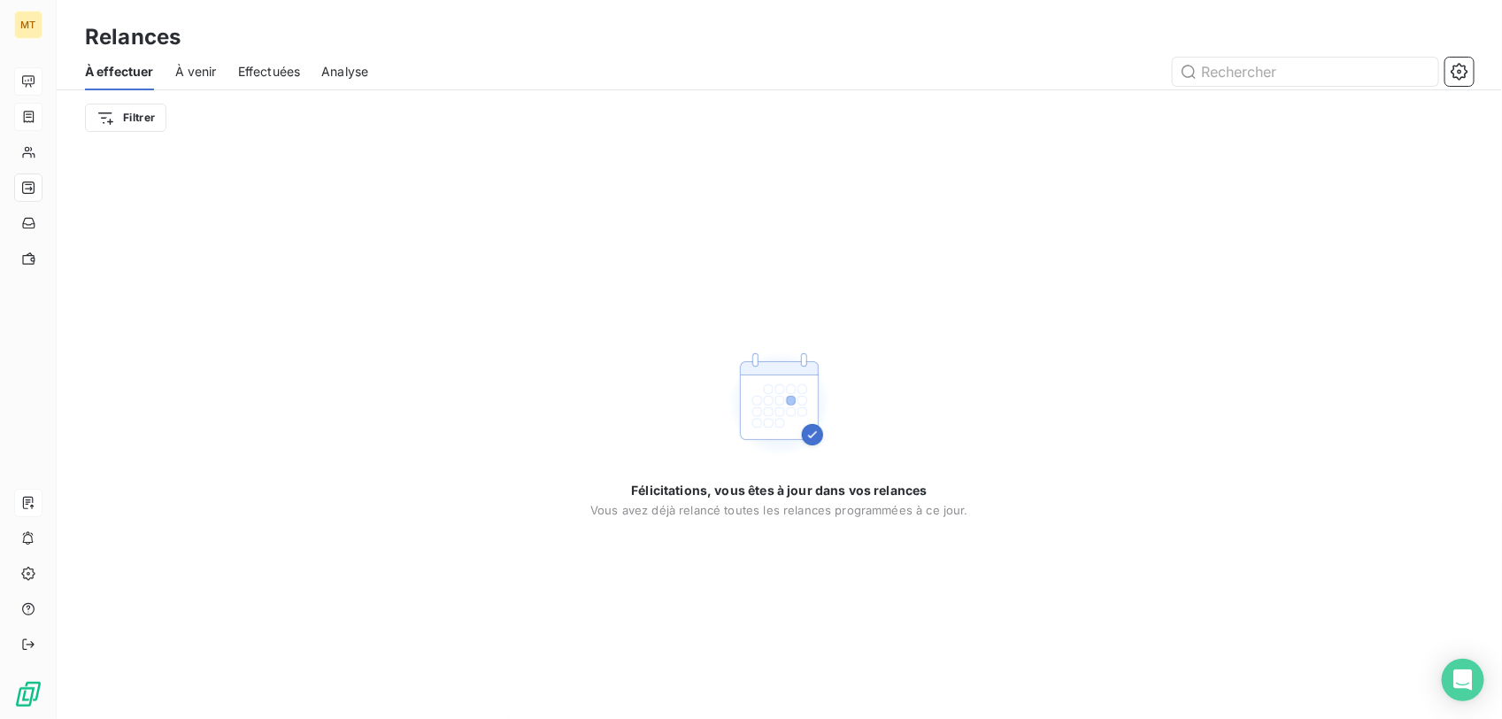
click at [199, 66] on span "À venir" at bounding box center [196, 72] width 42 height 18
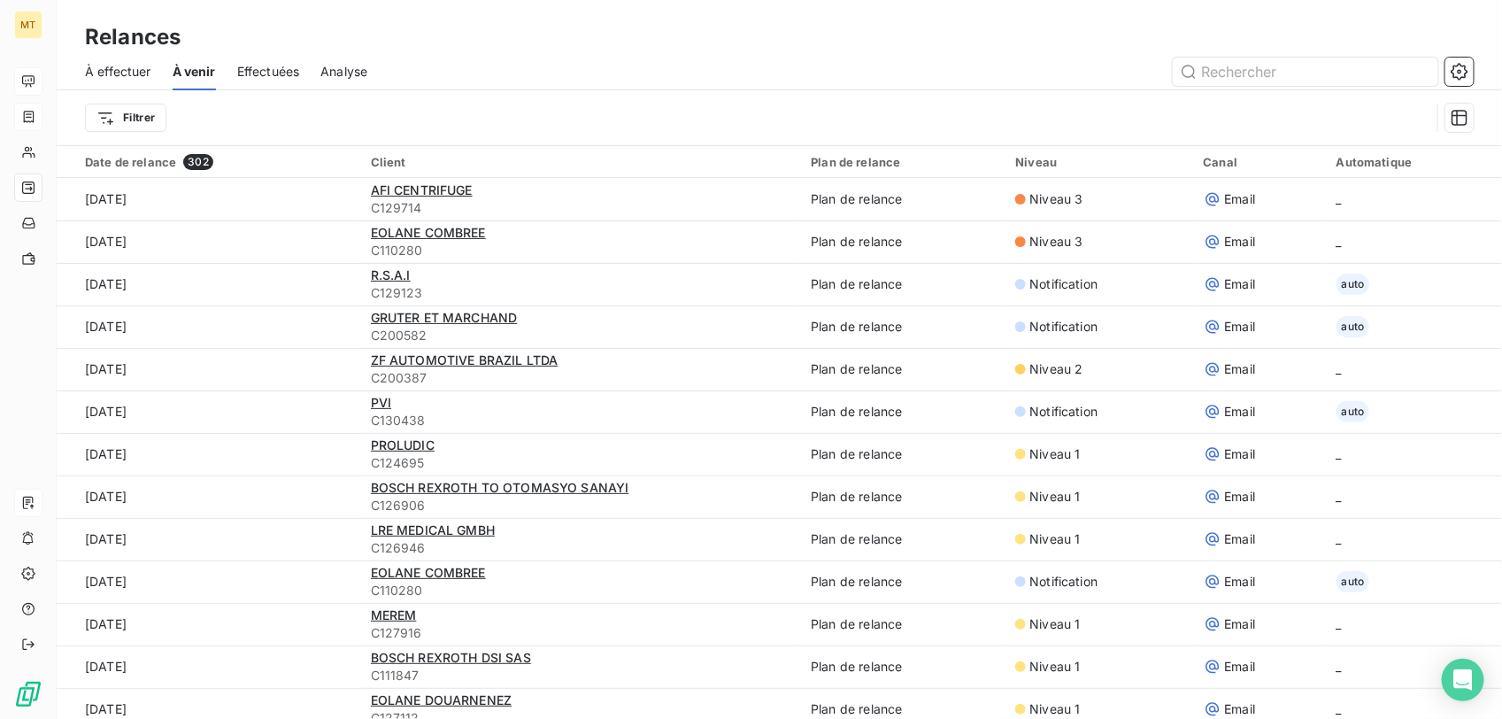
click at [120, 64] on span "À effectuer" at bounding box center [118, 72] width 66 height 18
